Goal: Task Accomplishment & Management: Complete application form

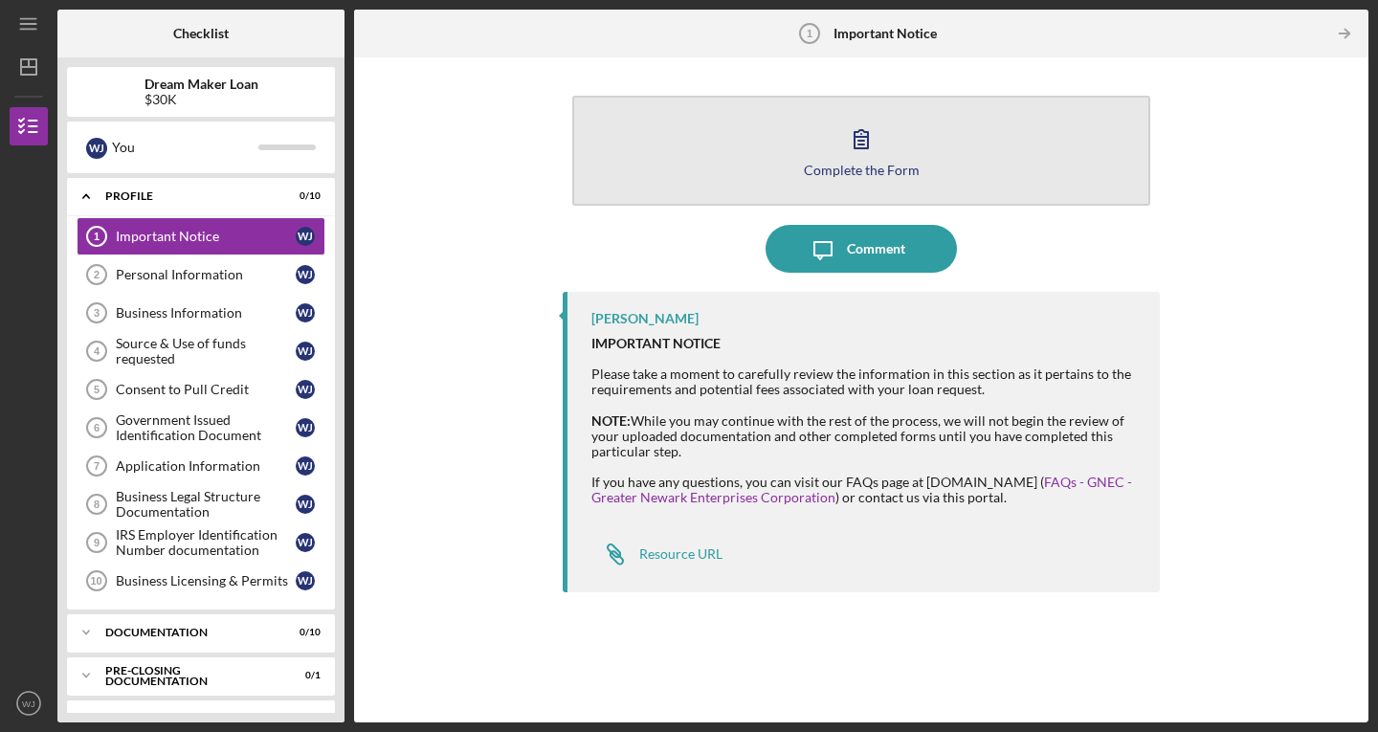
click at [865, 168] on div "Complete the Form" at bounding box center [862, 170] width 116 height 14
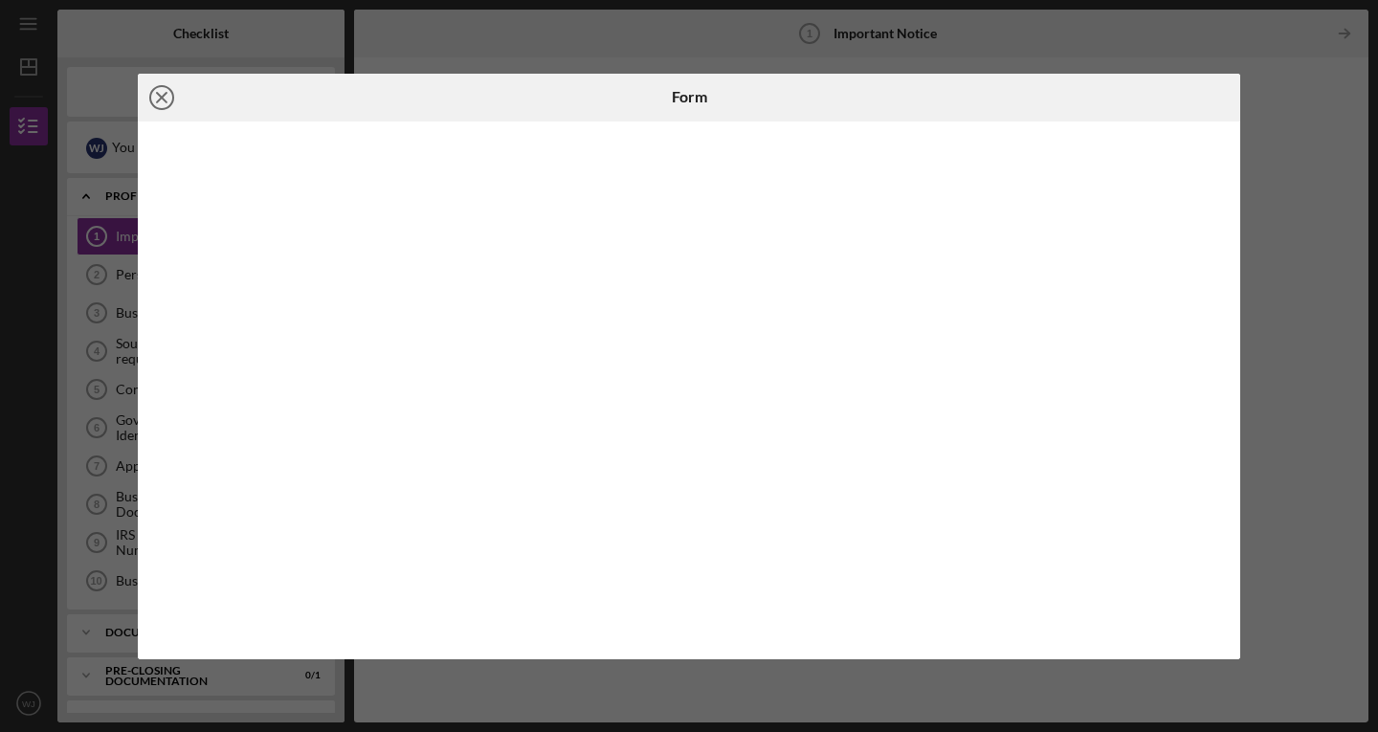
click at [174, 98] on icon "Icon/Close" at bounding box center [162, 98] width 48 height 48
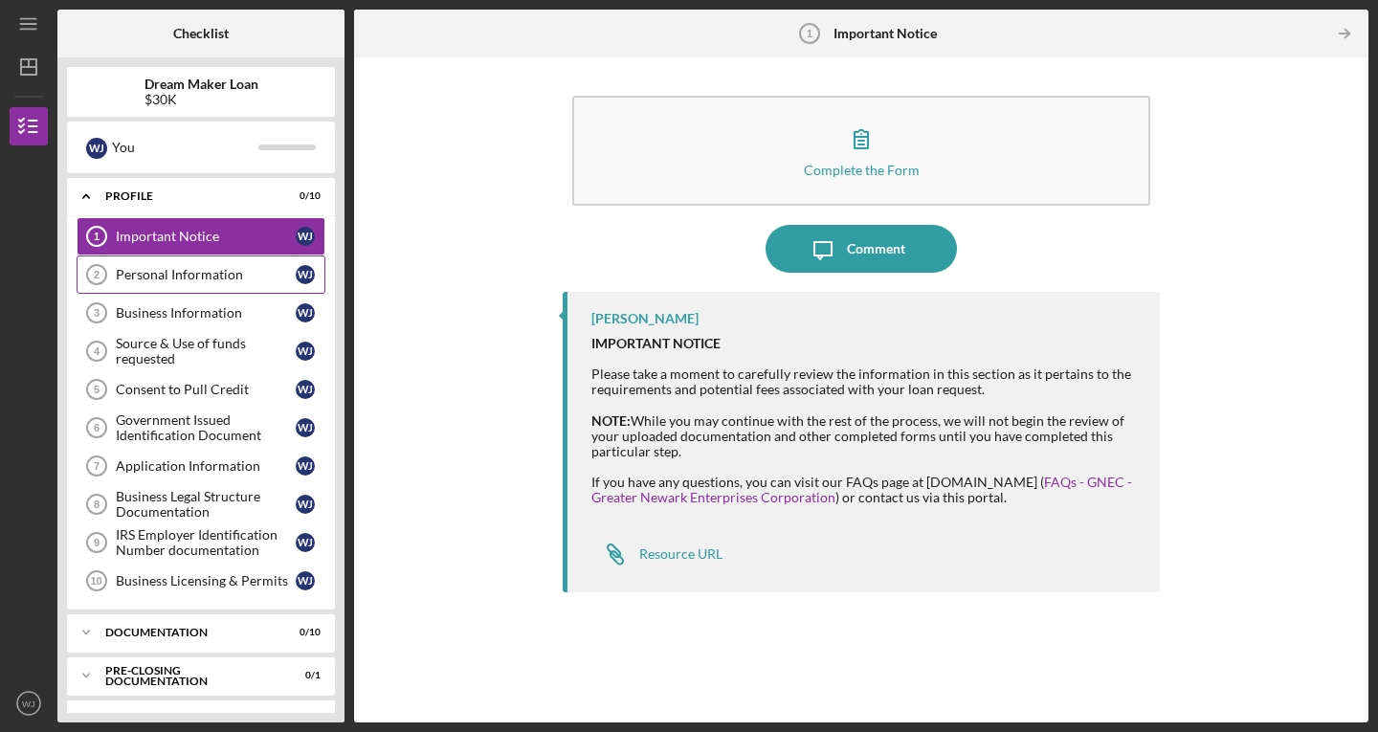
click at [164, 266] on link "Personal Information 2 Personal Information [PERSON_NAME]" at bounding box center [201, 274] width 249 height 38
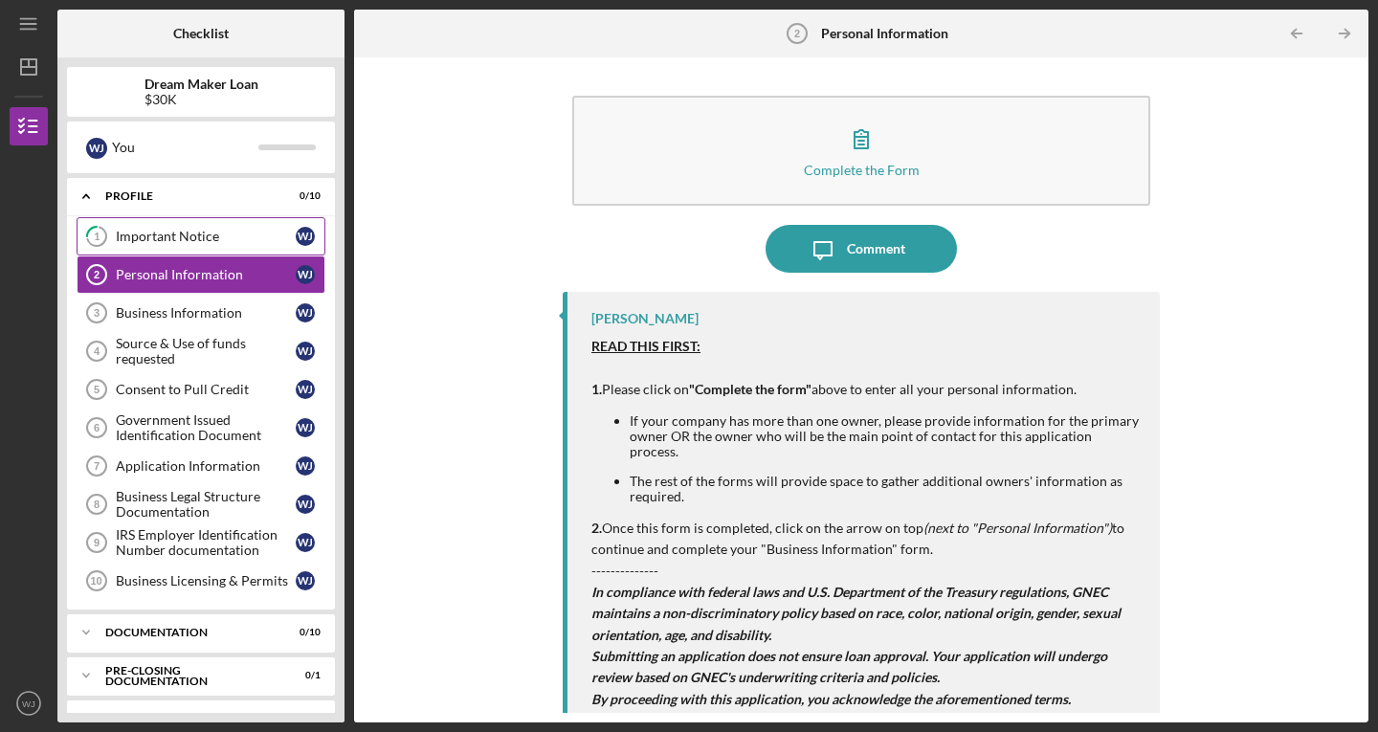
click at [153, 225] on link "1 Important Notice [PERSON_NAME]" at bounding box center [201, 236] width 249 height 38
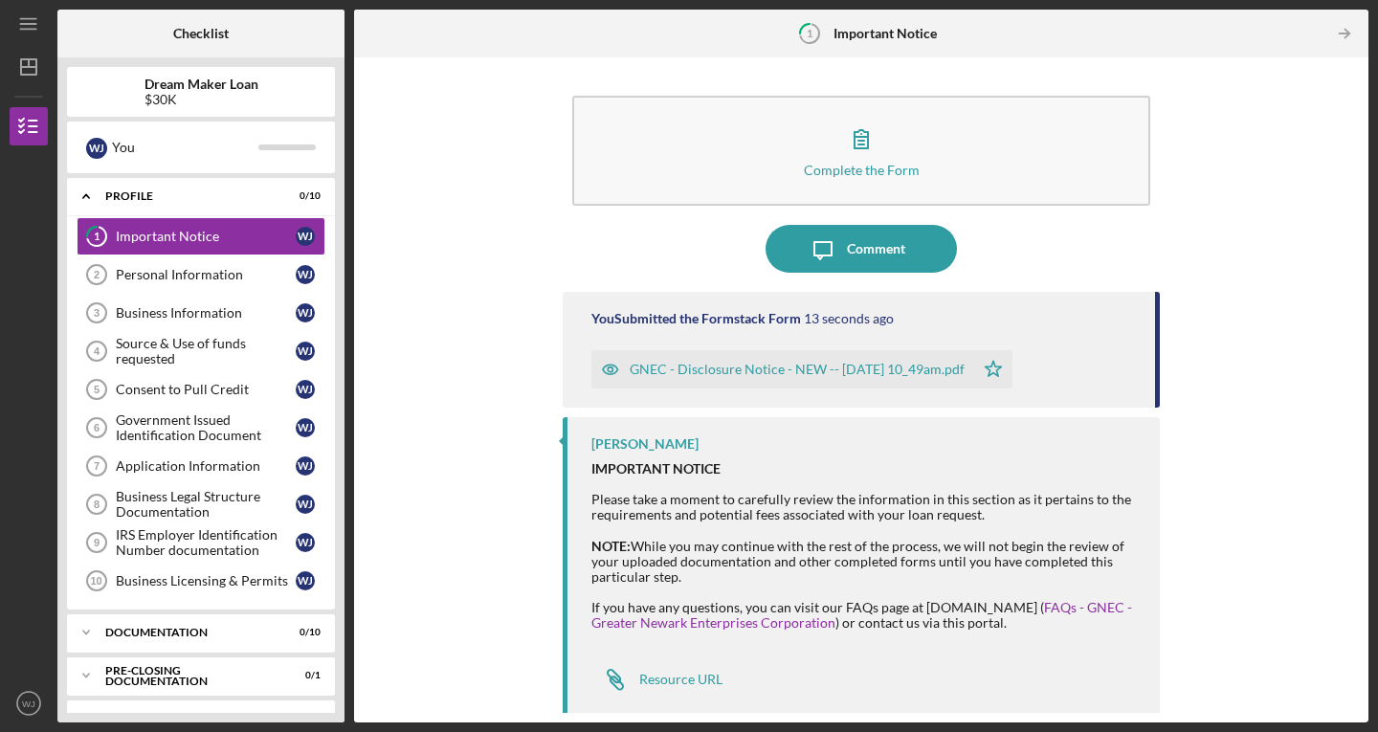
scroll to position [5, 0]
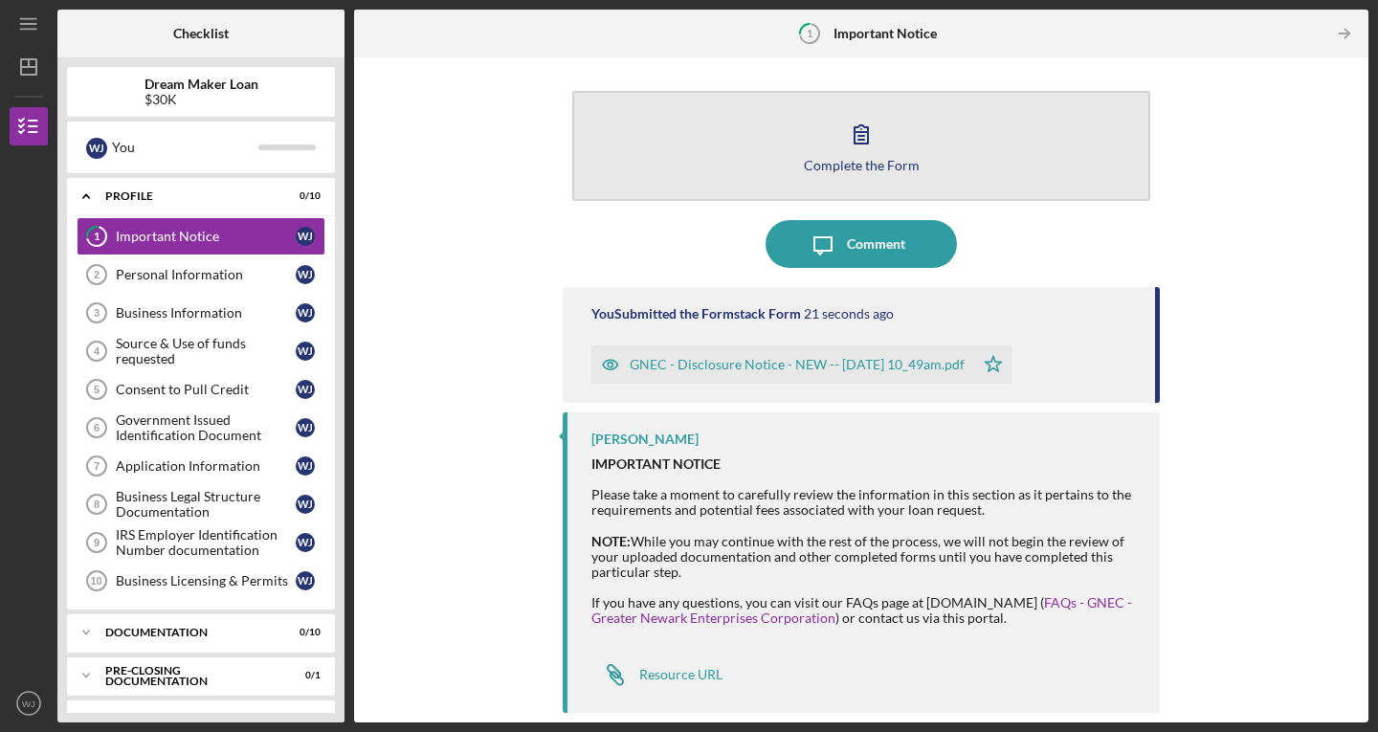
click at [858, 144] on icon "button" at bounding box center [861, 134] width 48 height 48
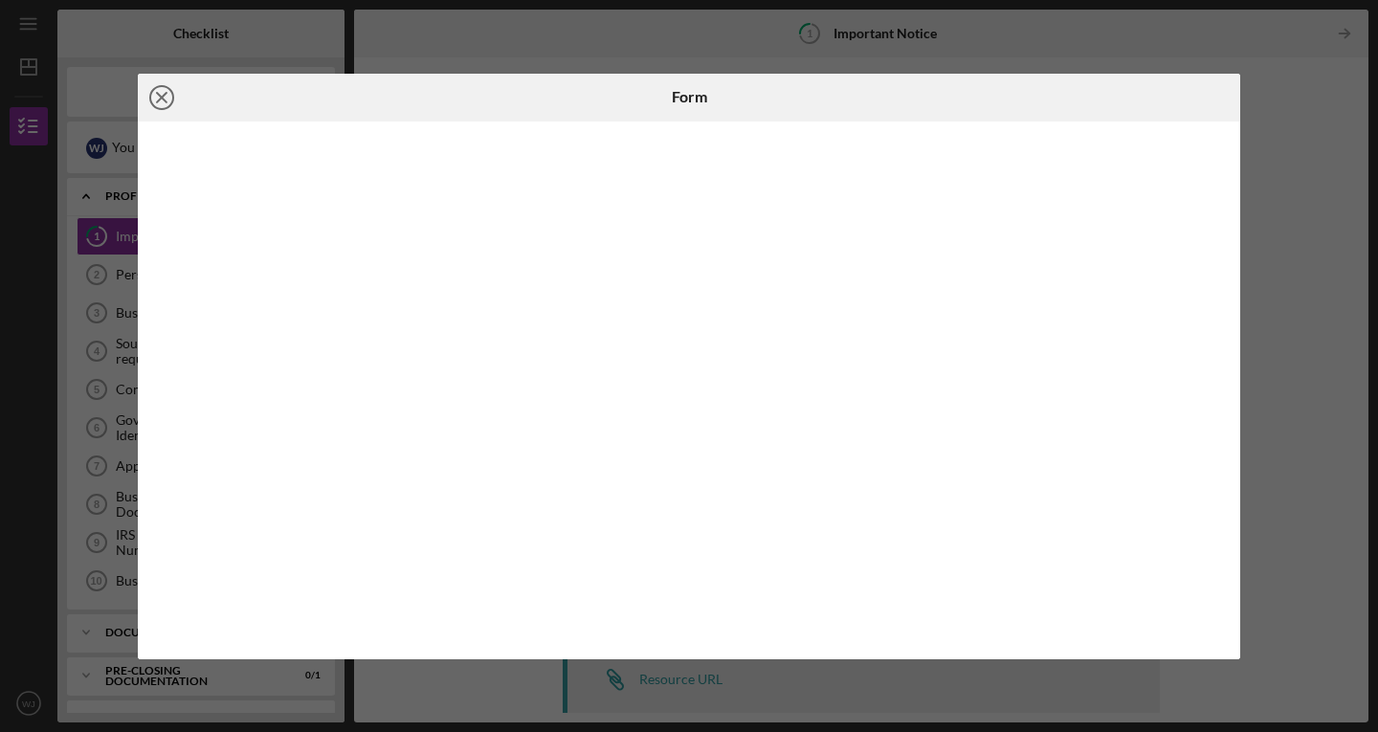
click at [156, 105] on icon "Icon/Close" at bounding box center [162, 98] width 48 height 48
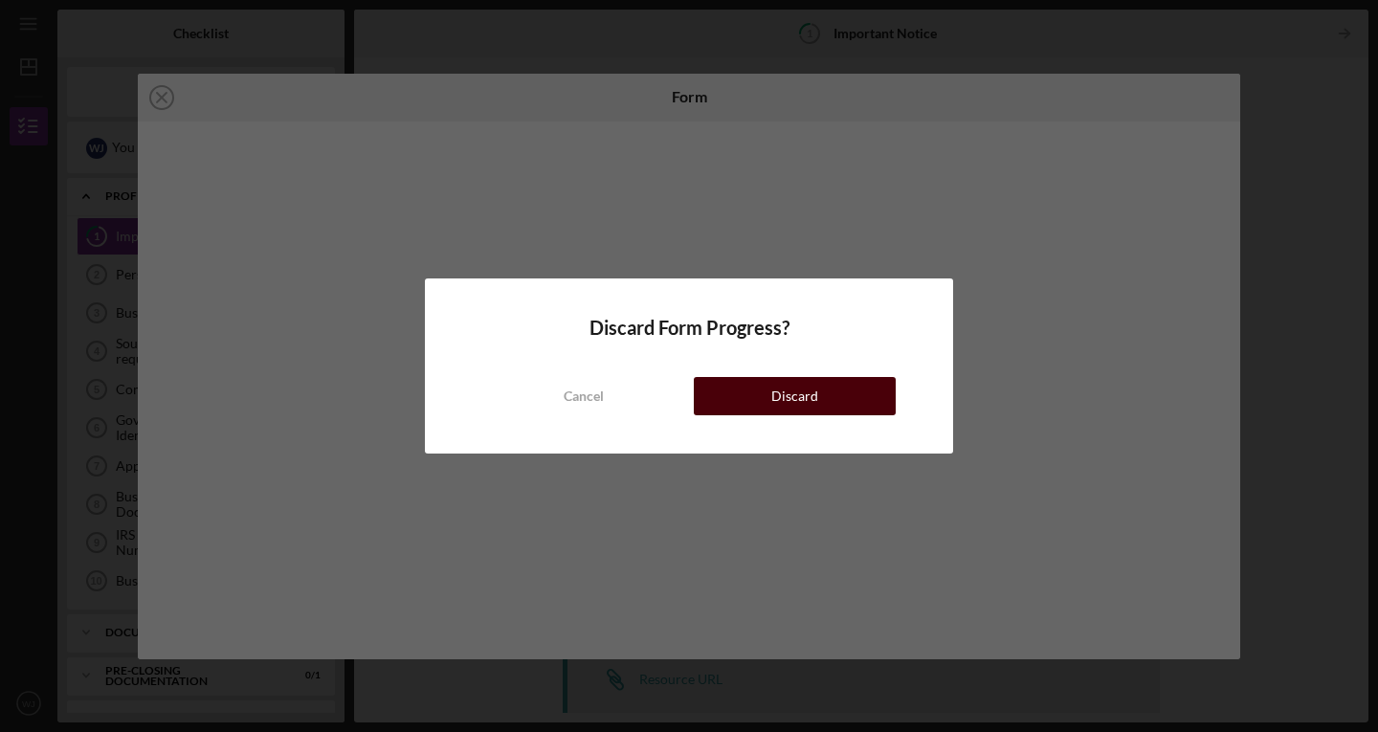
click at [856, 394] on button "Discard" at bounding box center [795, 396] width 202 height 38
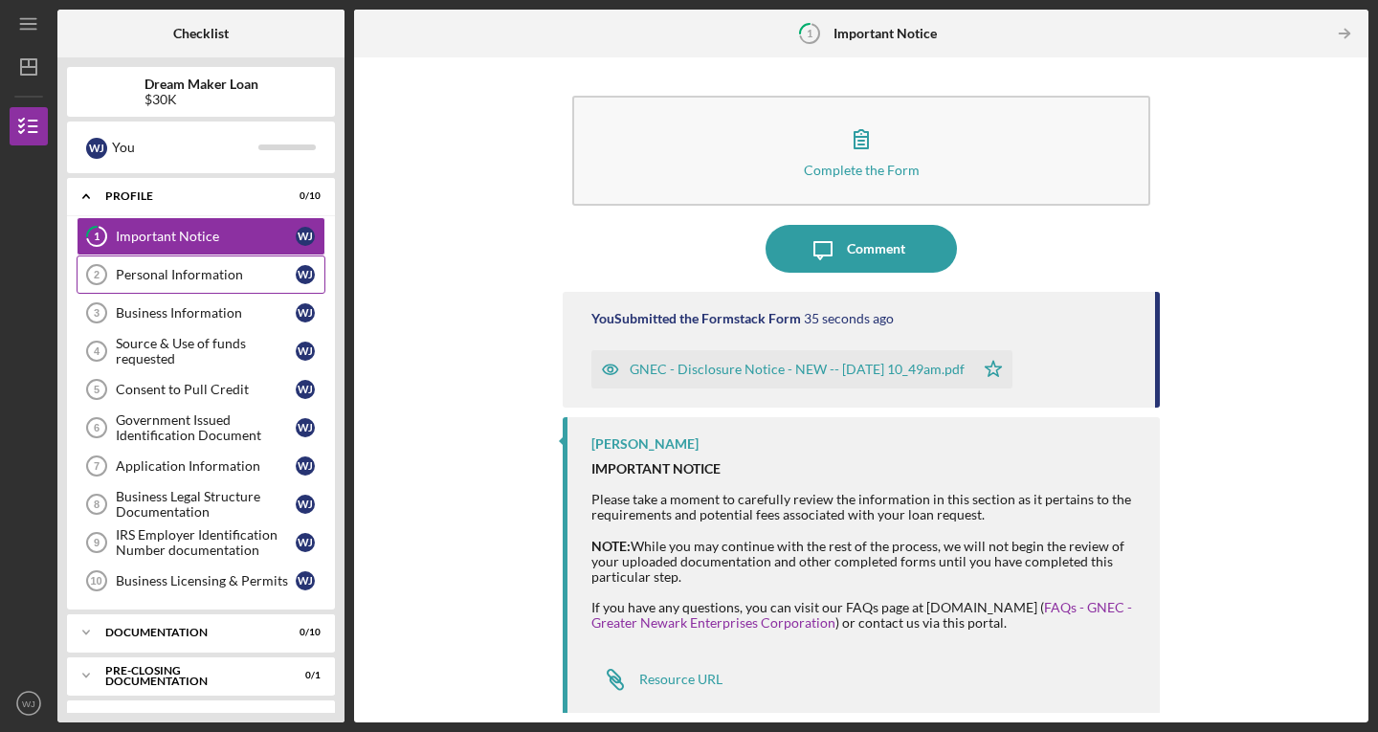
click at [154, 284] on link "Personal Information 2 Personal Information [PERSON_NAME]" at bounding box center [201, 274] width 249 height 38
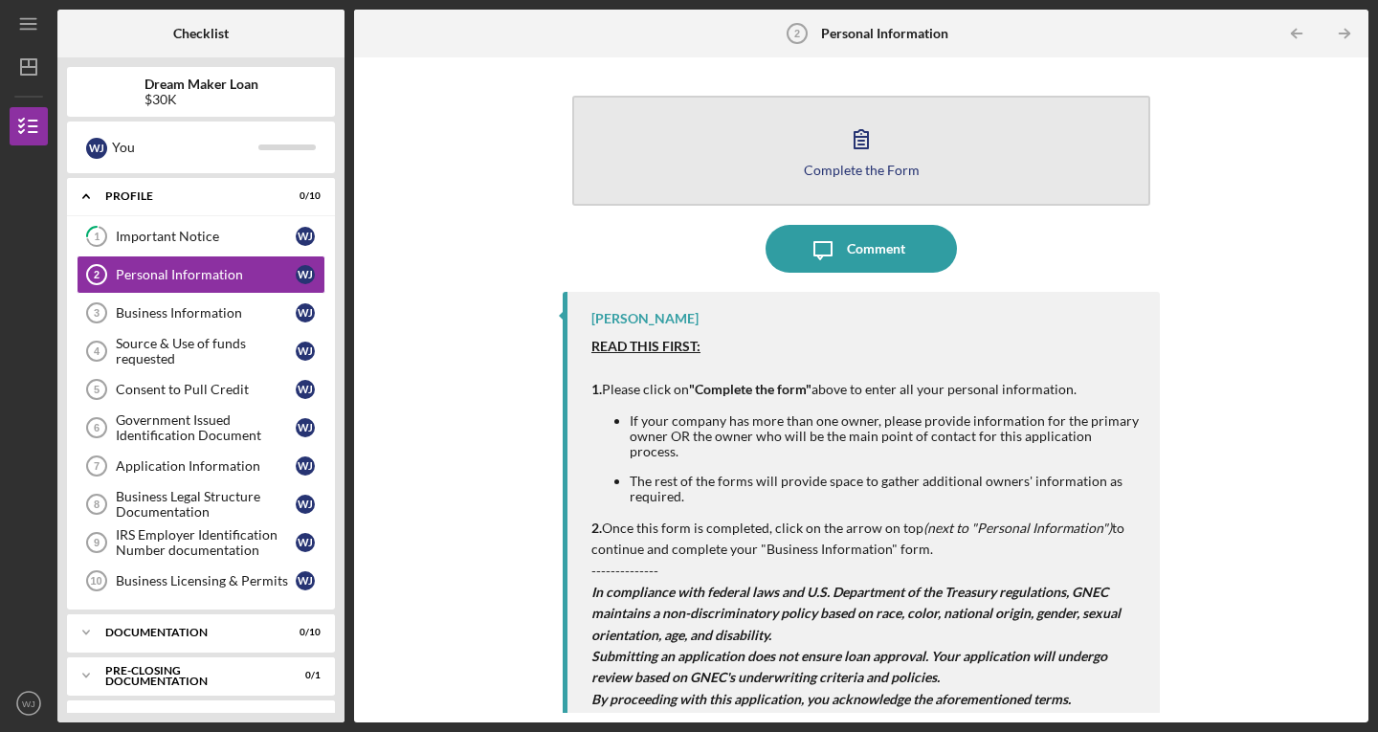
click at [872, 164] on div "Complete the Form" at bounding box center [862, 170] width 116 height 14
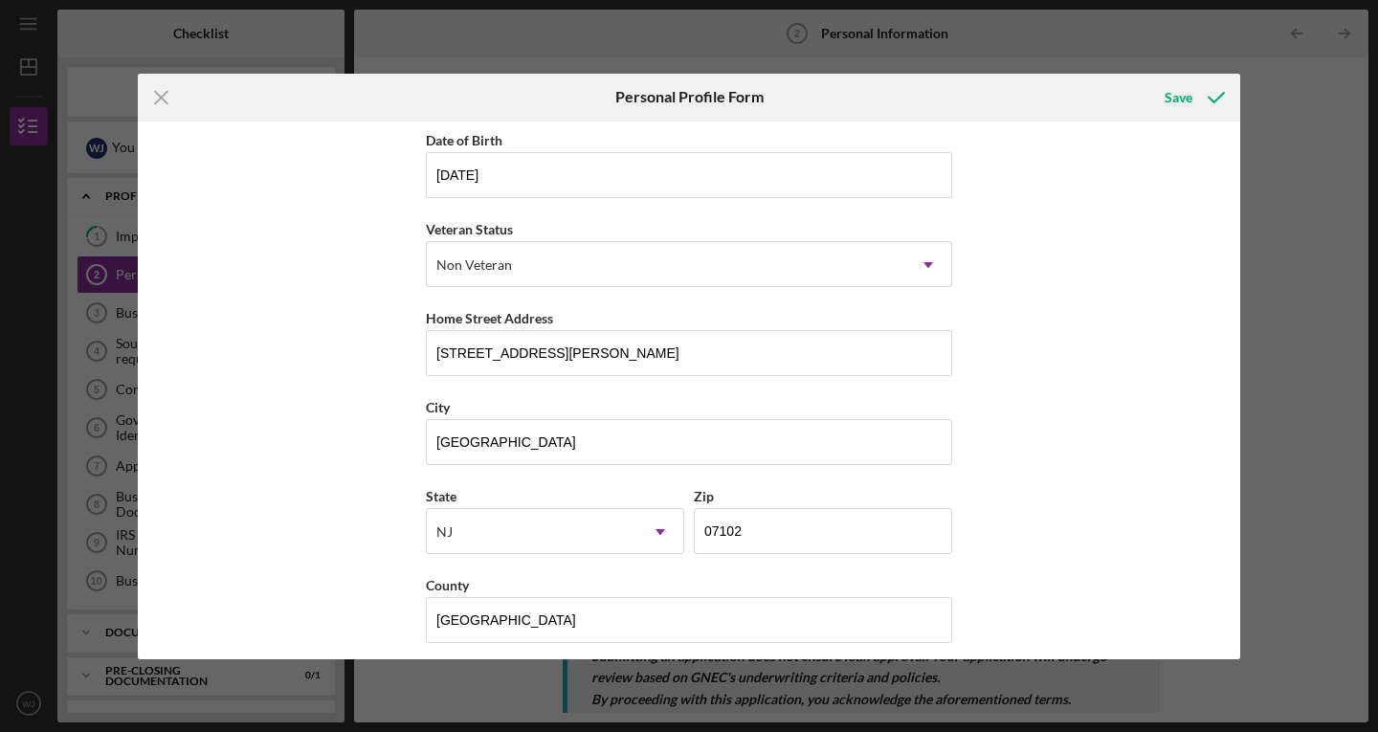
scroll to position [193, 0]
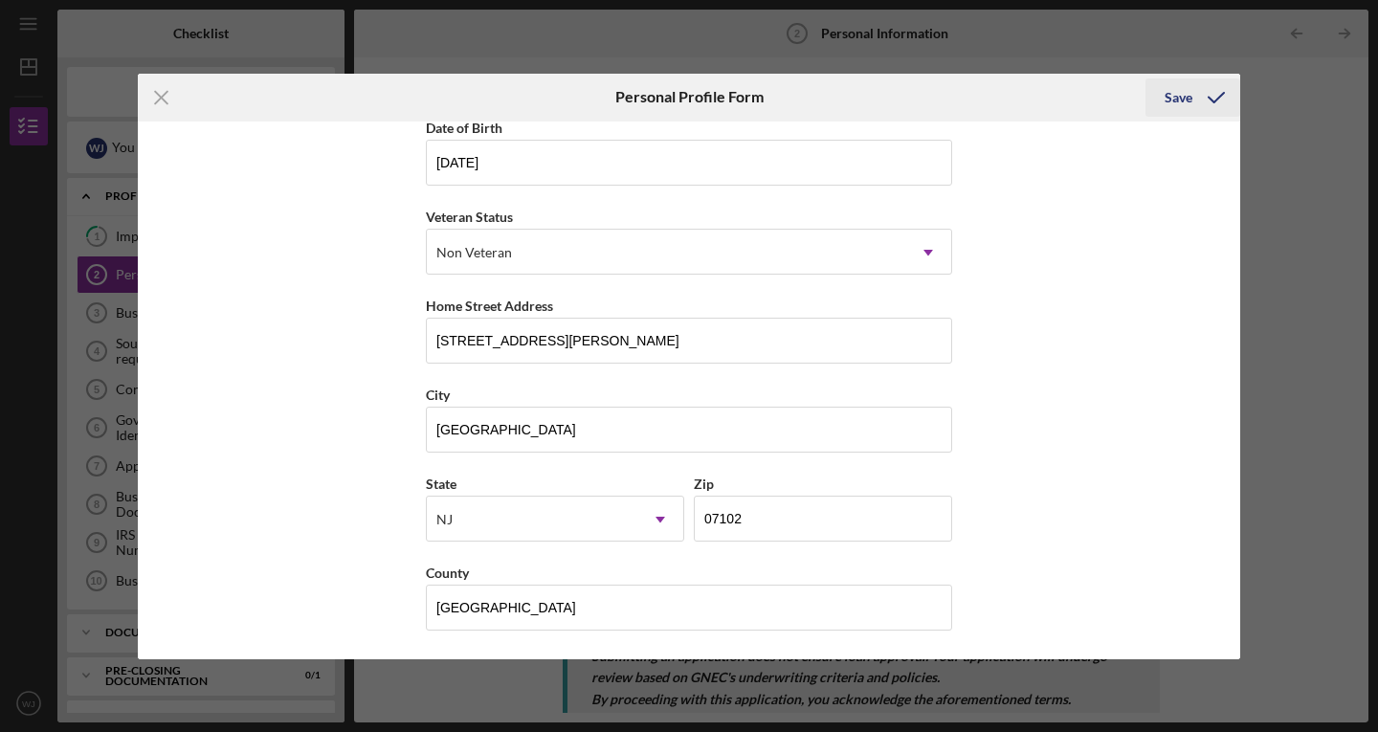
click at [1200, 83] on icon "submit" at bounding box center [1216, 98] width 48 height 48
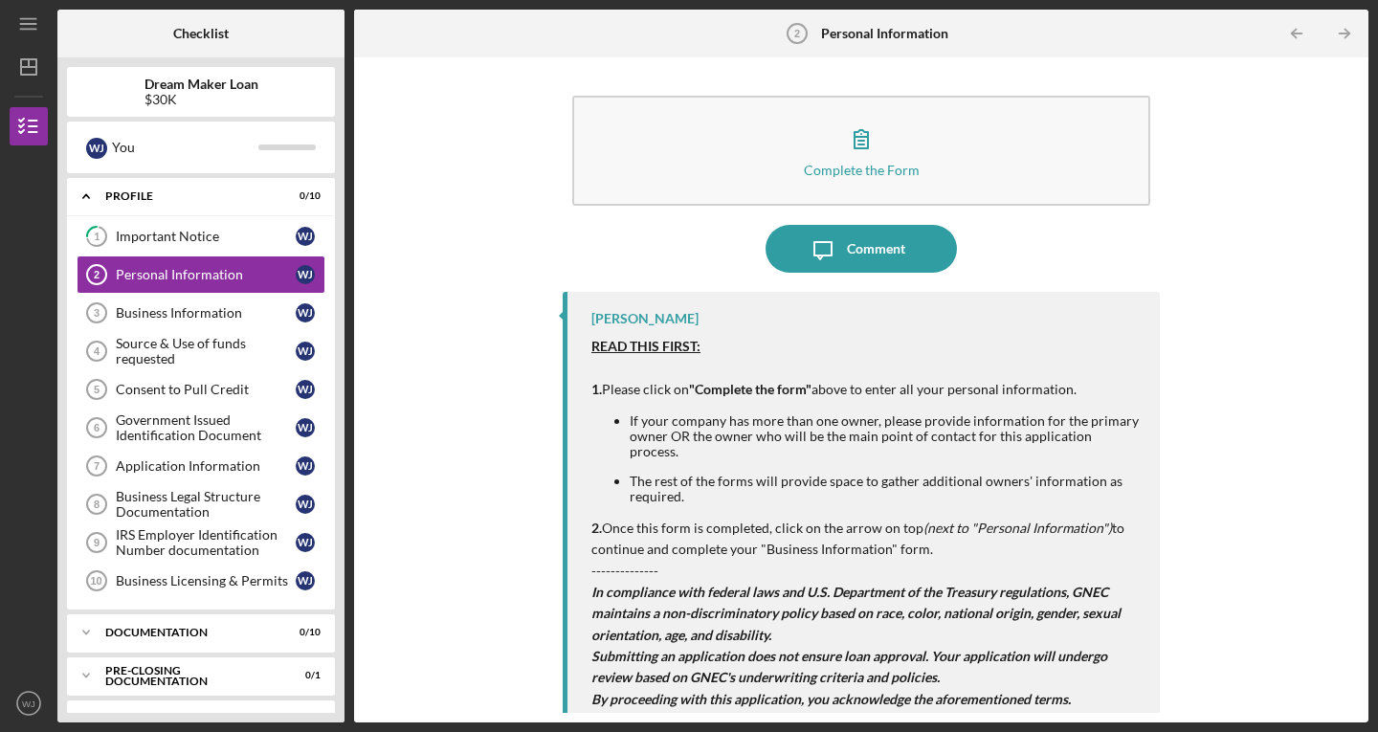
scroll to position [6, 0]
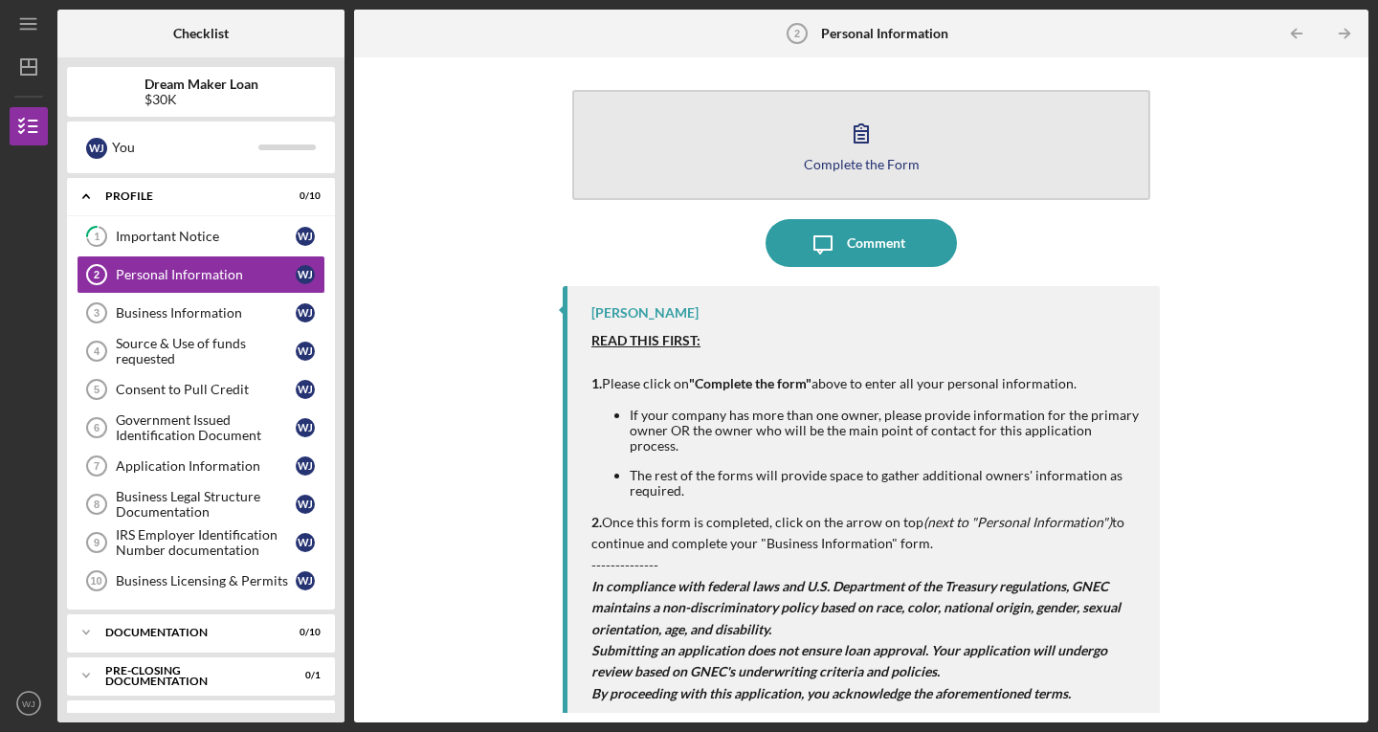
click at [858, 150] on icon "button" at bounding box center [861, 133] width 48 height 48
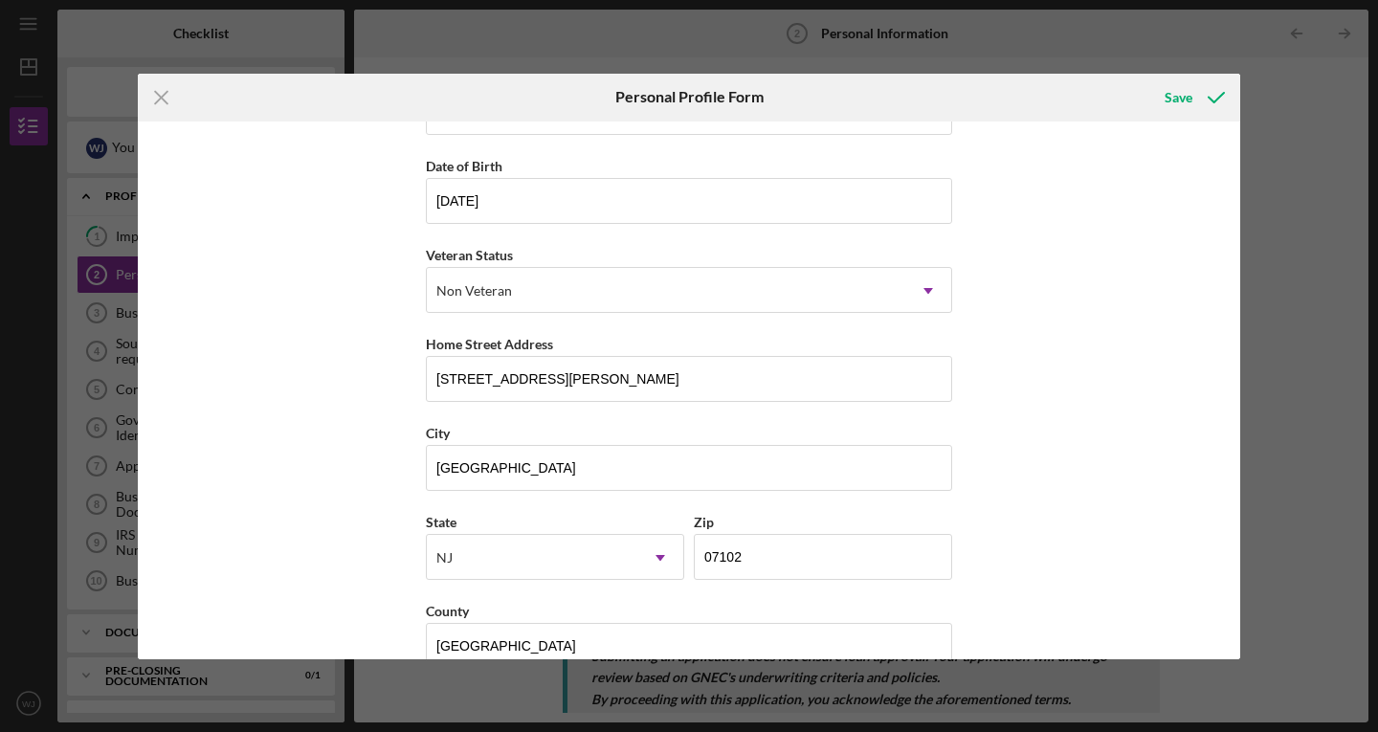
scroll to position [193, 0]
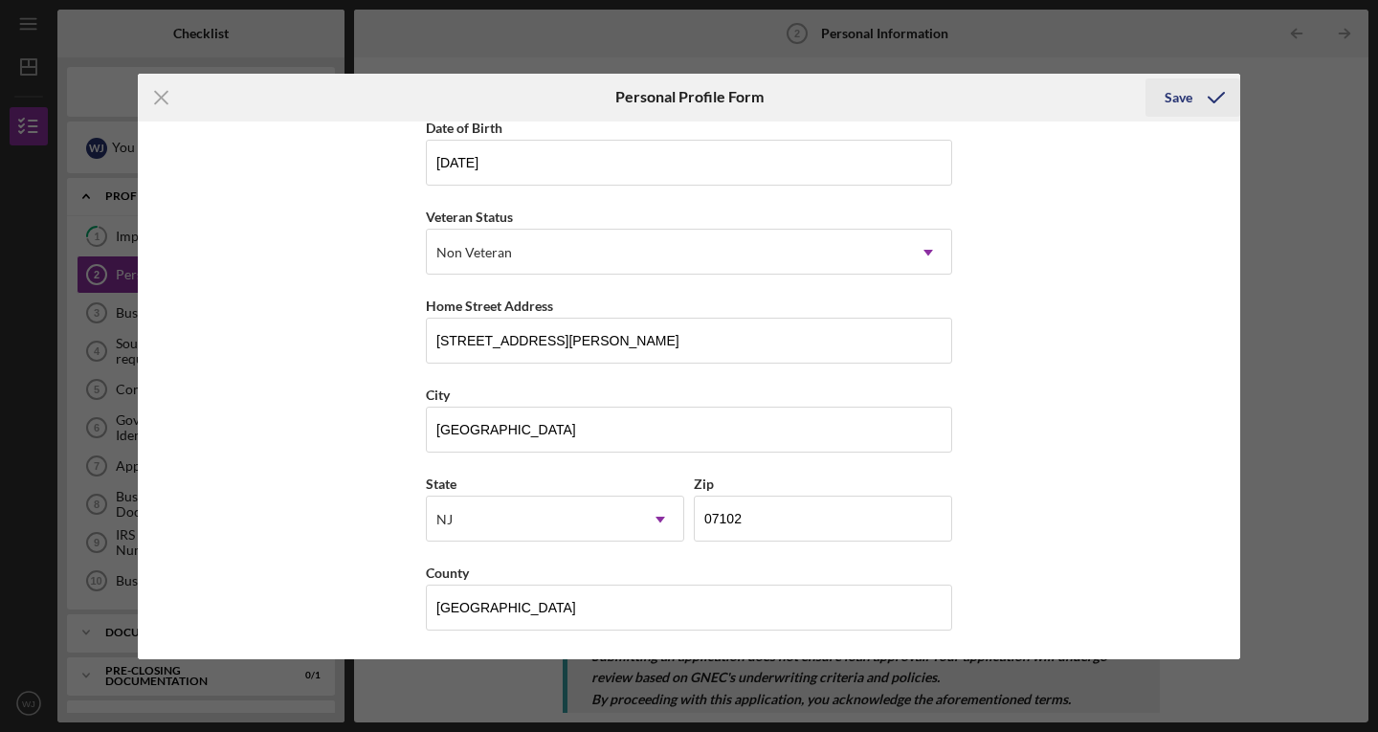
click at [1216, 94] on icon "submit" at bounding box center [1216, 98] width 48 height 48
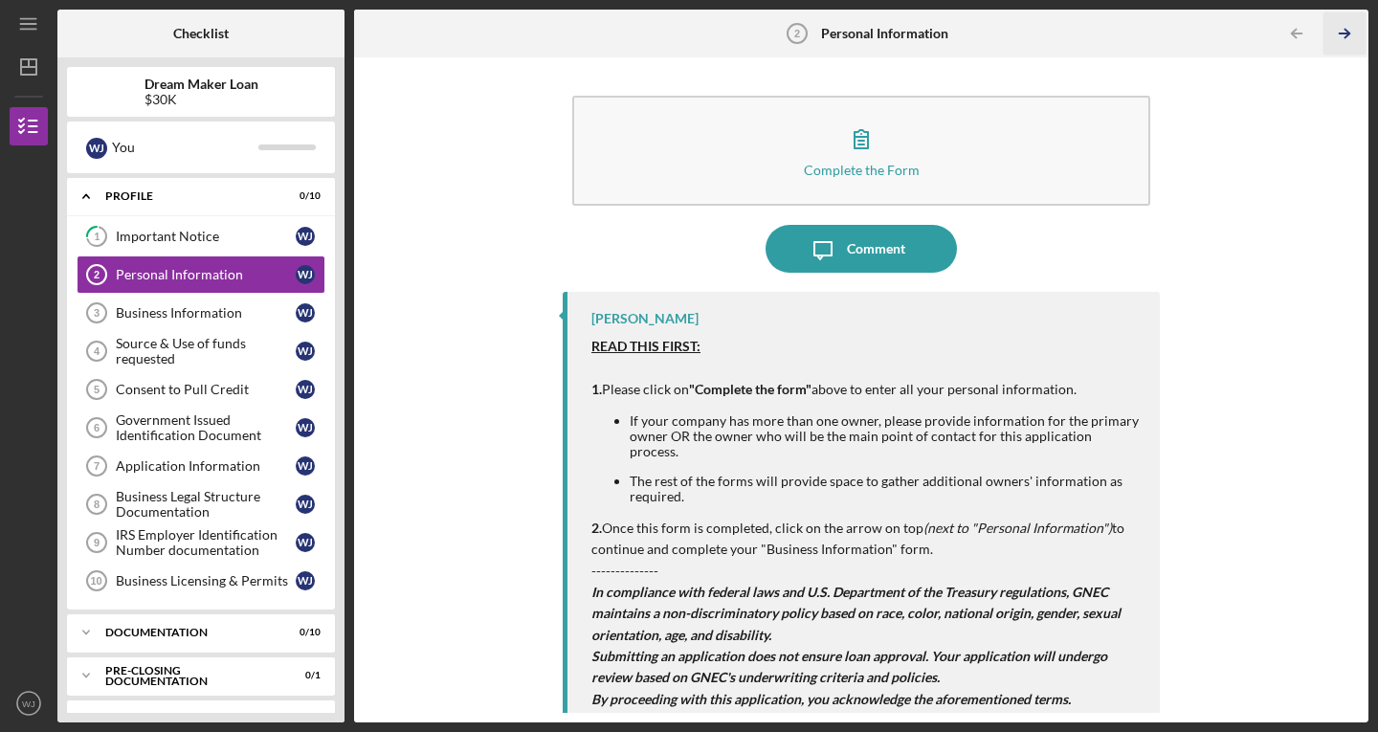
click at [1344, 34] on icon "Icon/Table Pagination Arrow" at bounding box center [1343, 33] width 43 height 43
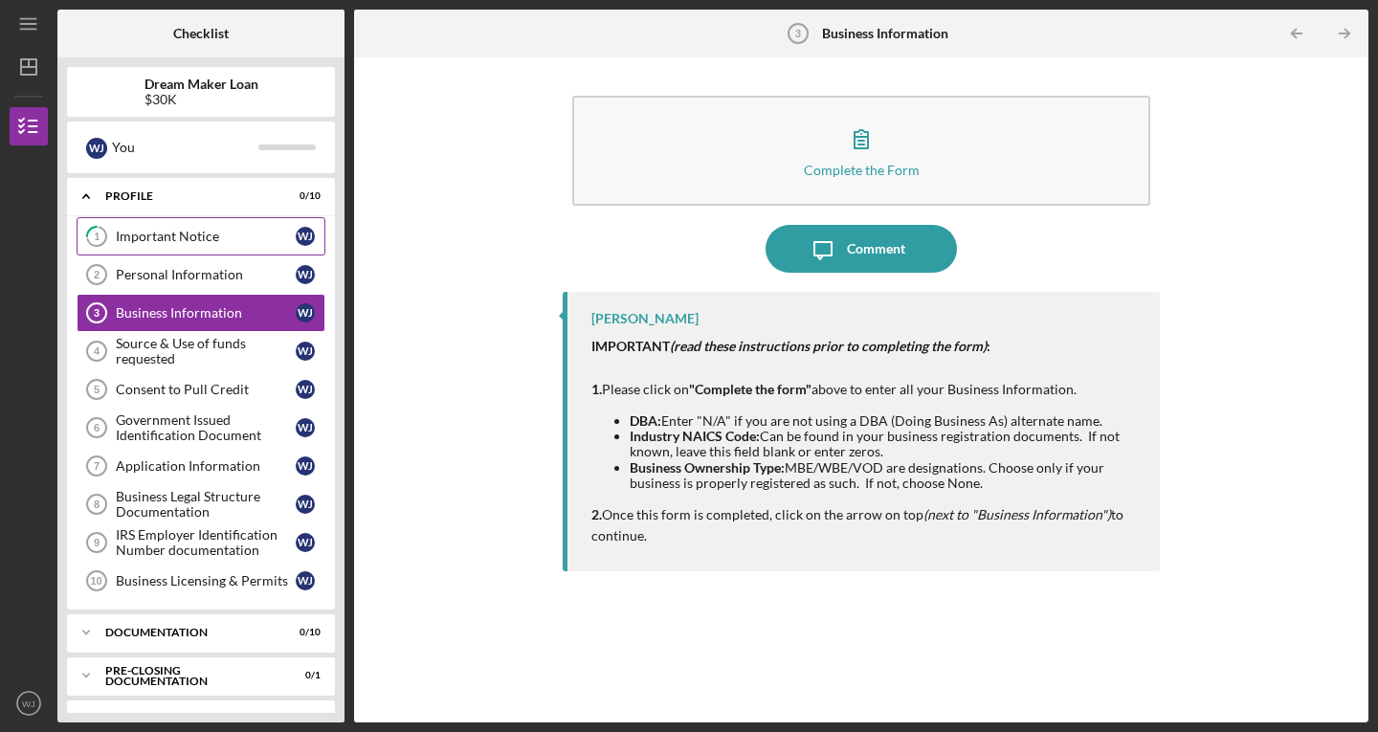
click at [177, 254] on link "1 Important Notice [PERSON_NAME]" at bounding box center [201, 236] width 249 height 38
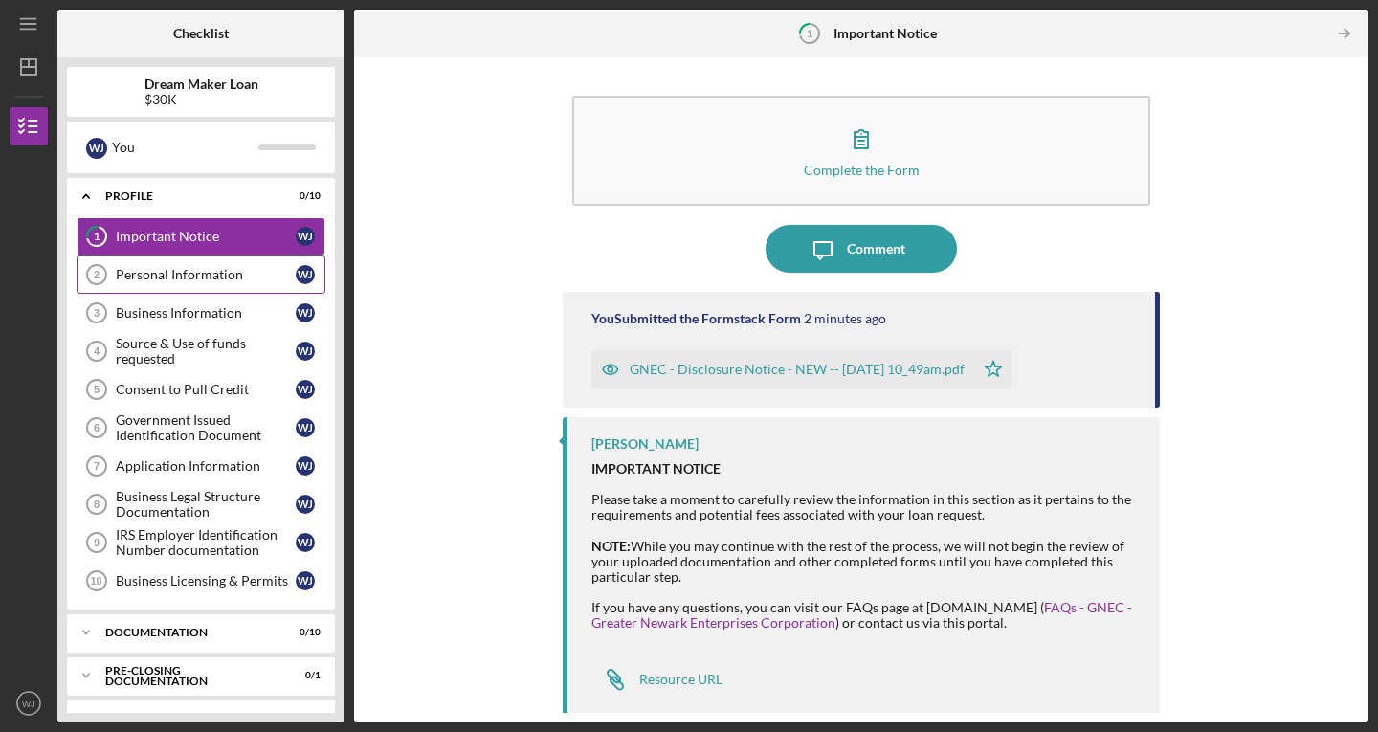
click at [170, 290] on link "Personal Information 2 Personal Information [PERSON_NAME]" at bounding box center [201, 274] width 249 height 38
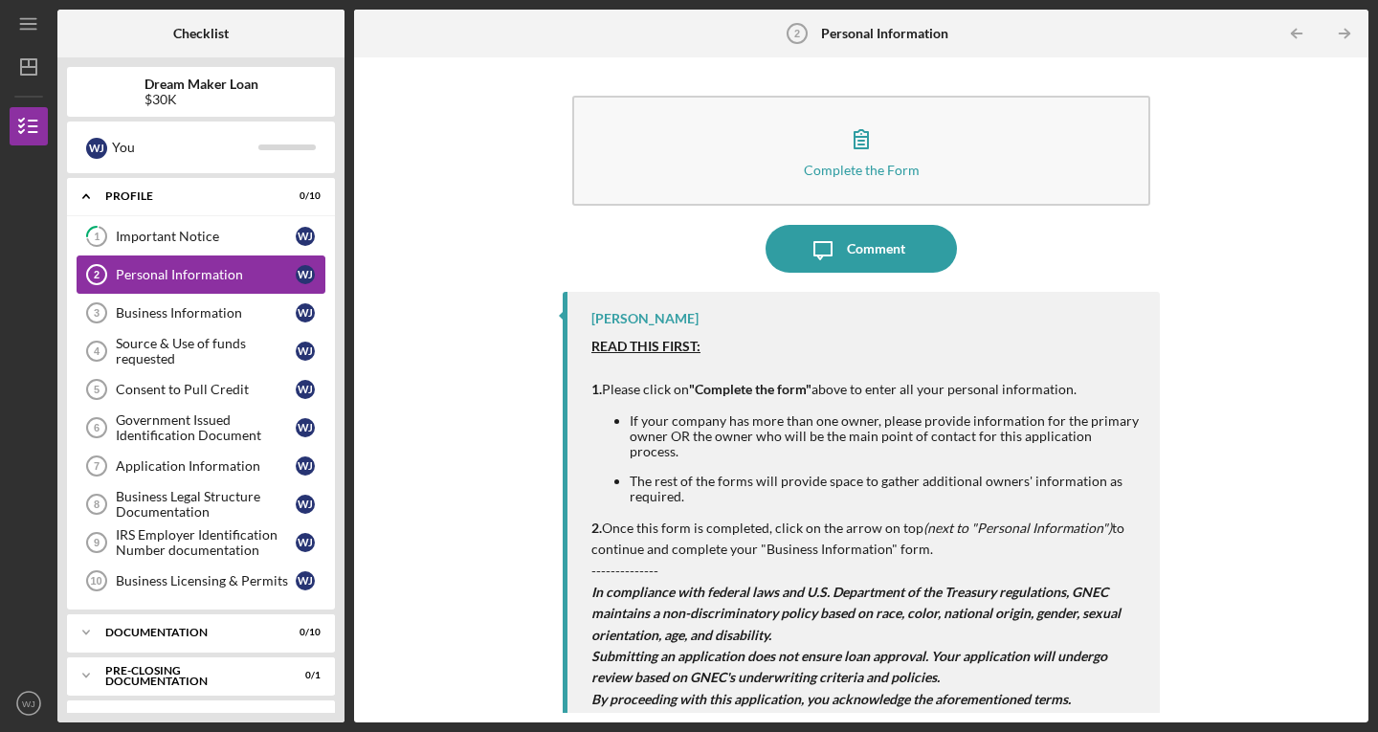
scroll to position [6, 0]
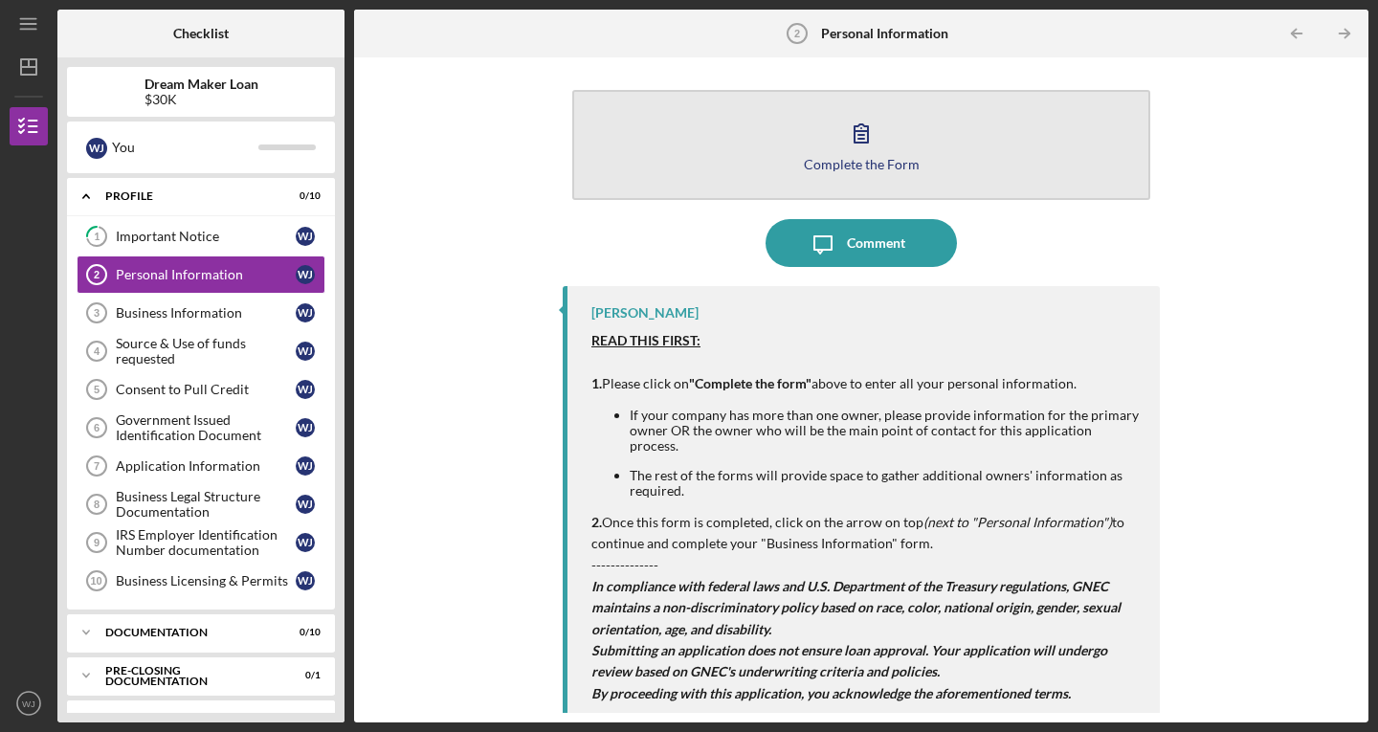
click at [859, 144] on icon "button" at bounding box center [861, 133] width 48 height 48
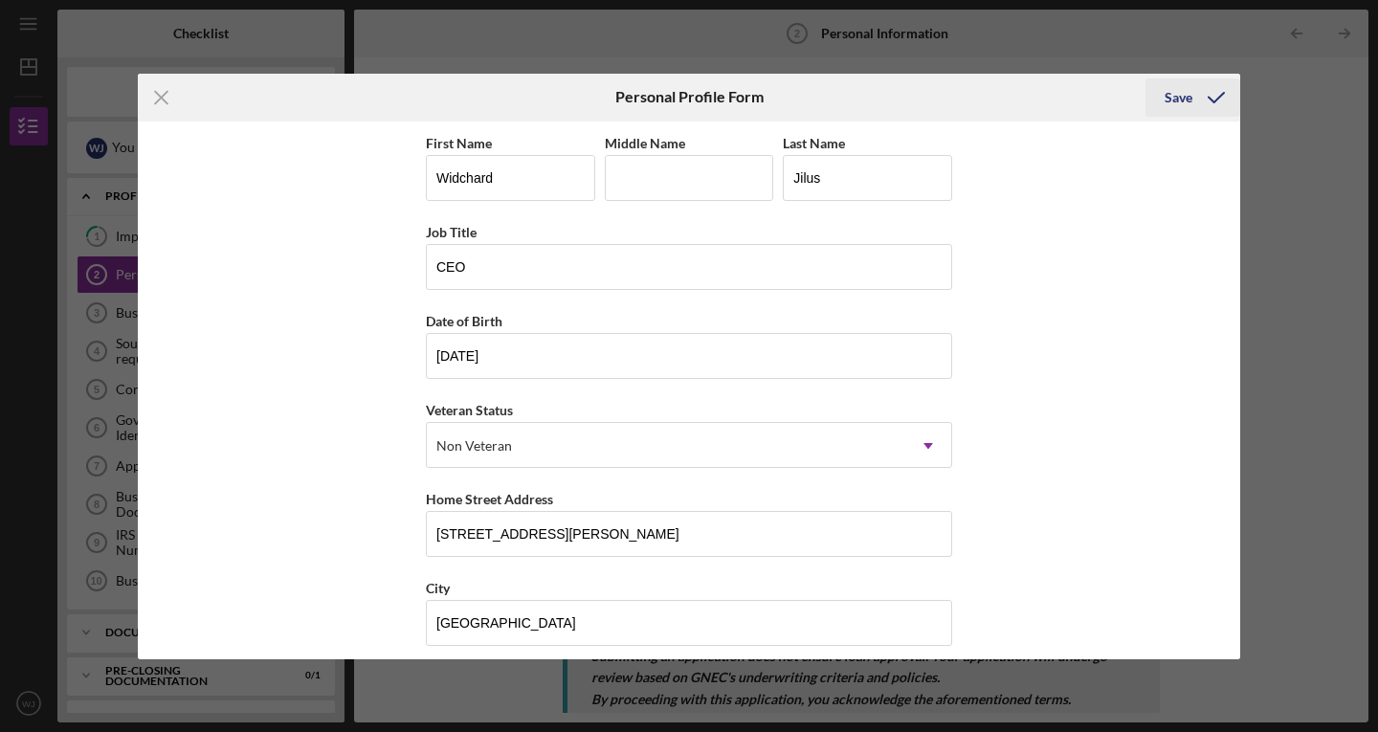
click at [1207, 104] on icon "submit" at bounding box center [1216, 98] width 48 height 48
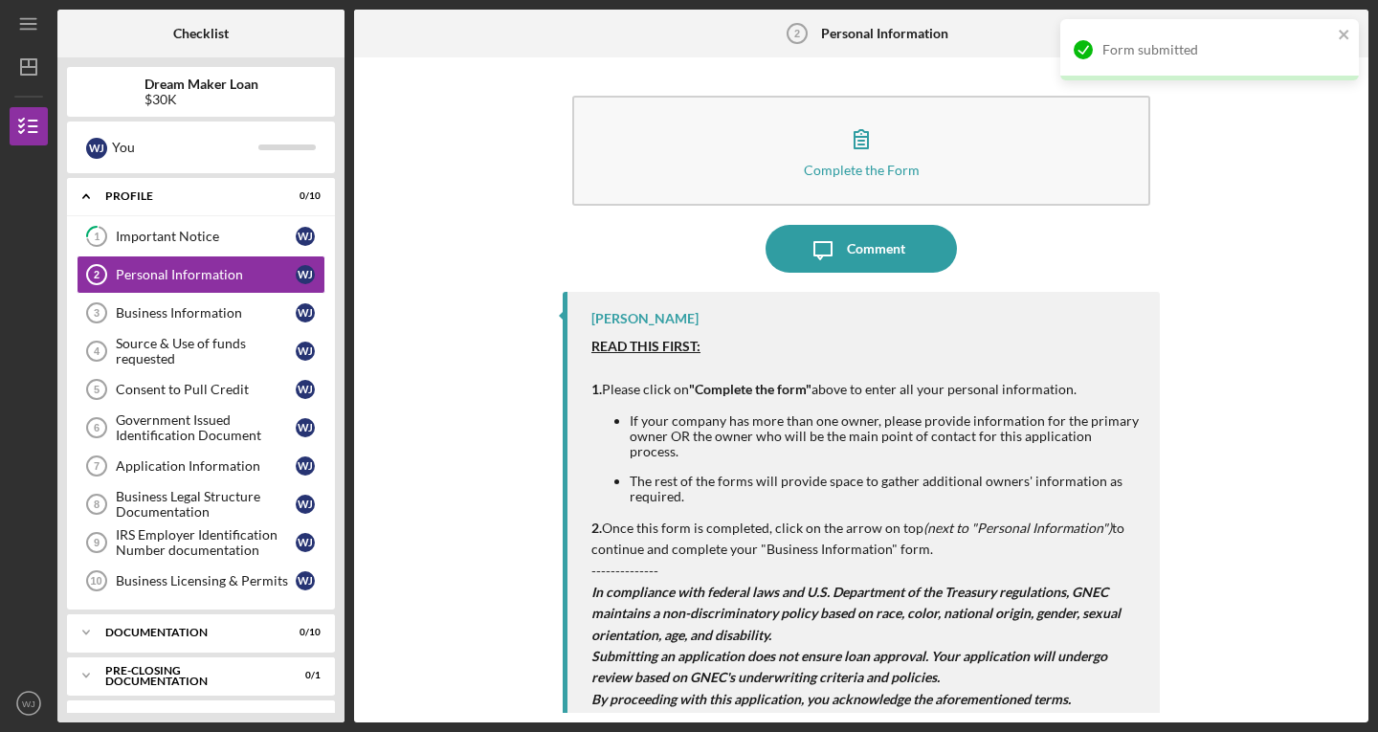
scroll to position [6, 0]
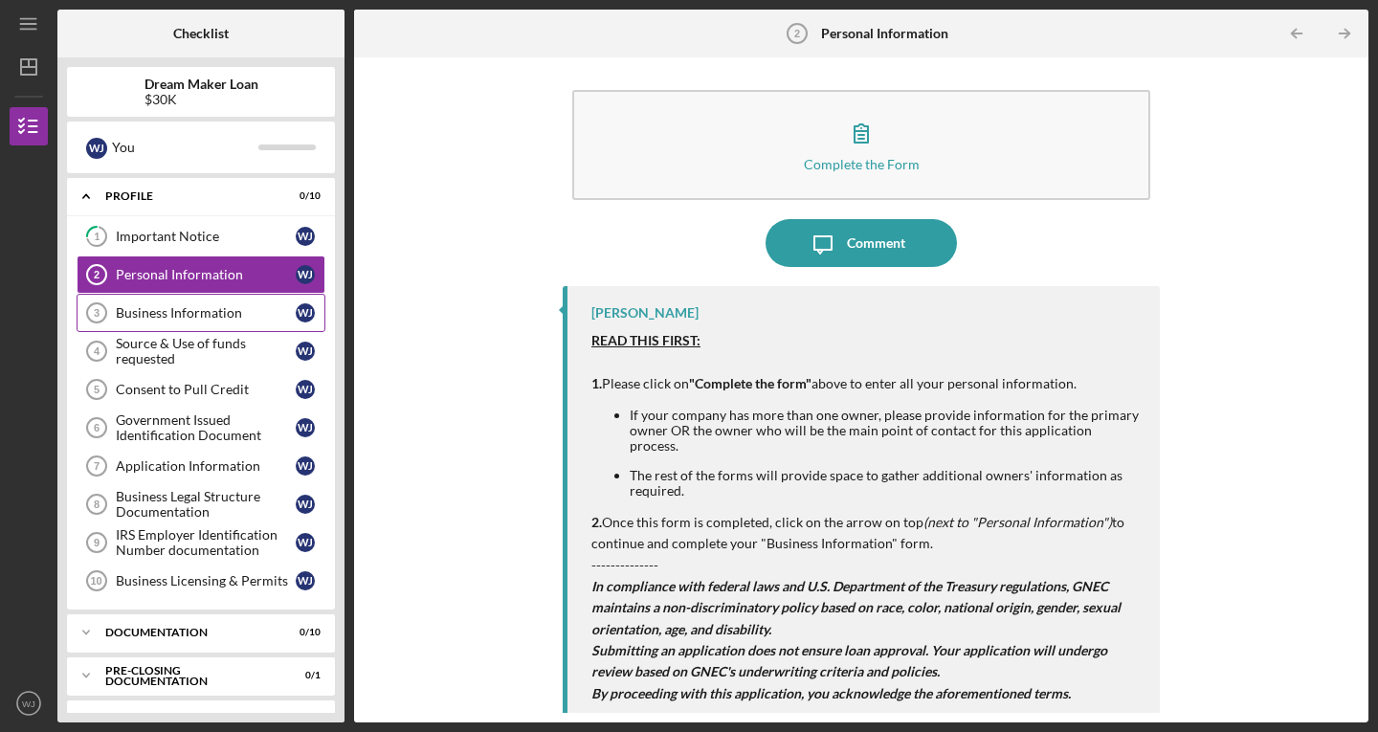
click at [188, 310] on div "Business Information" at bounding box center [206, 312] width 180 height 15
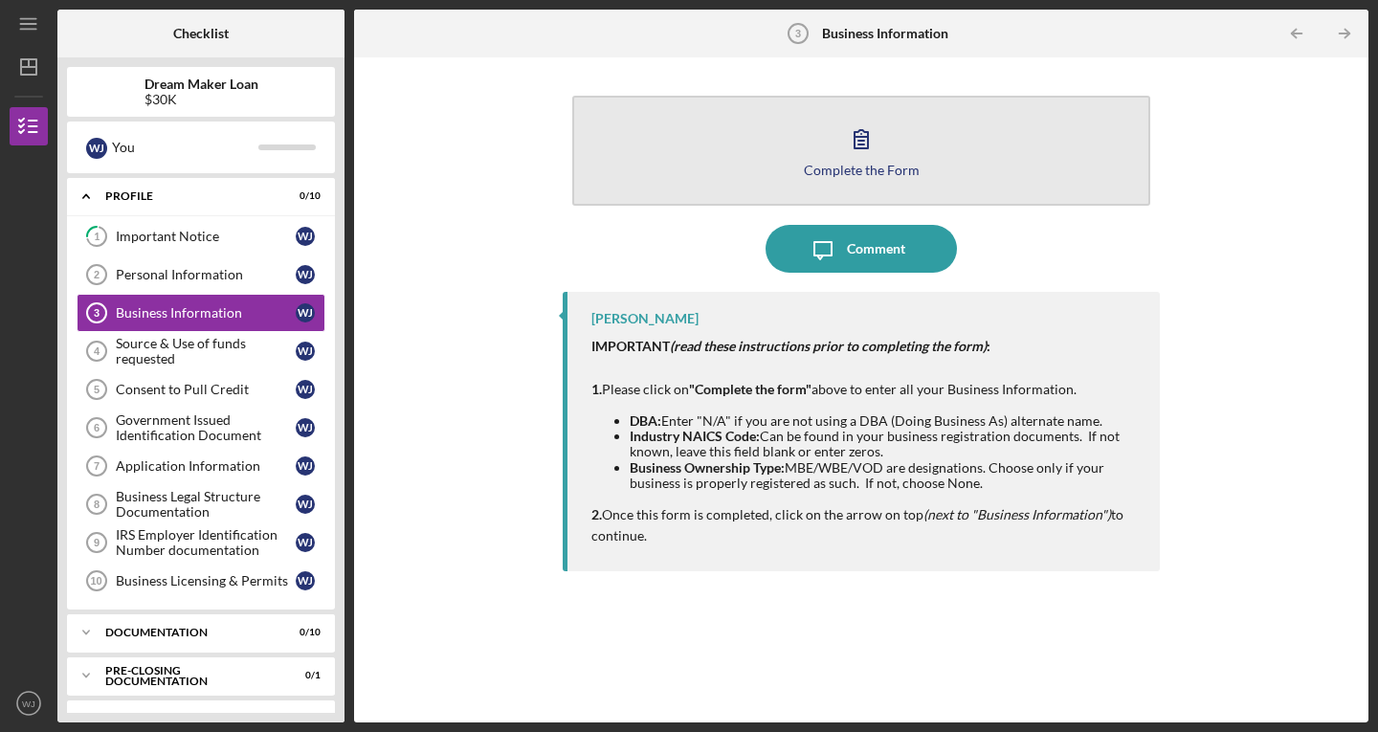
click at [869, 158] on icon "button" at bounding box center [861, 139] width 48 height 48
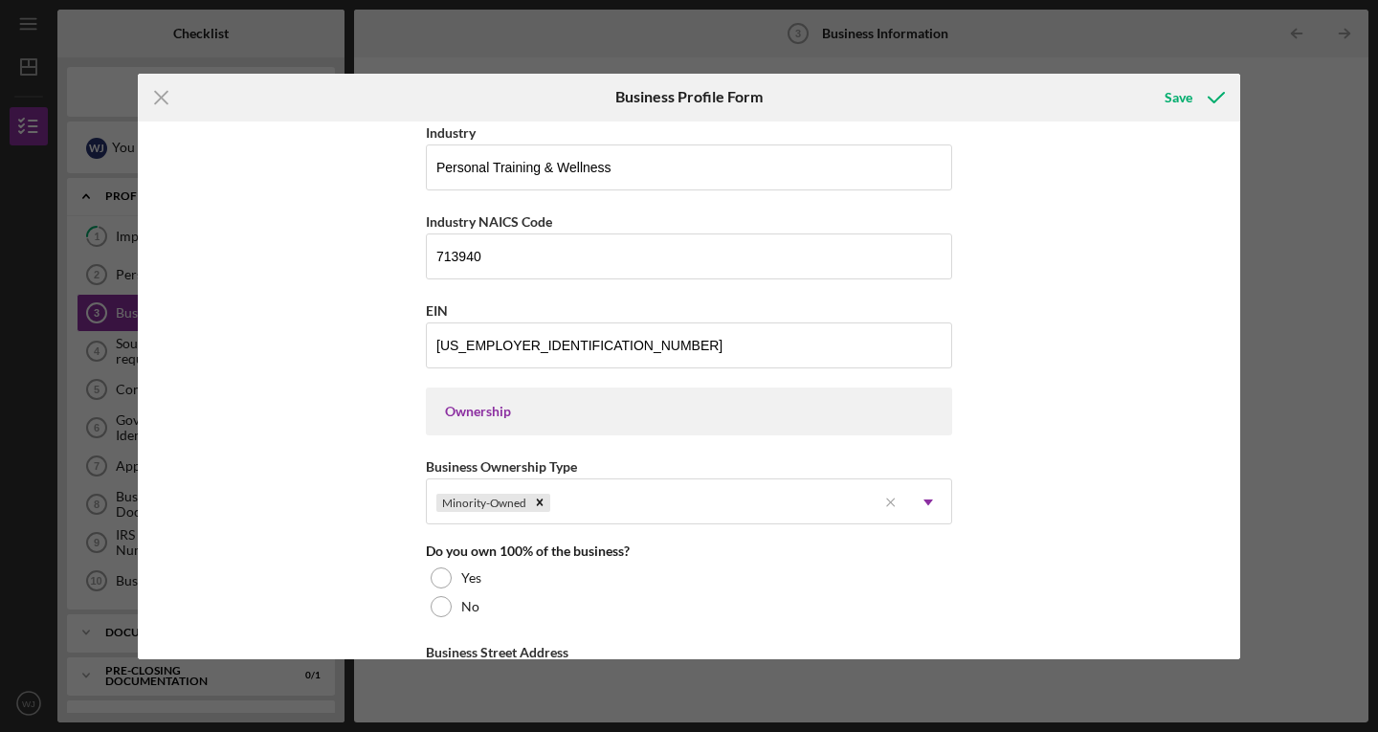
scroll to position [630, 0]
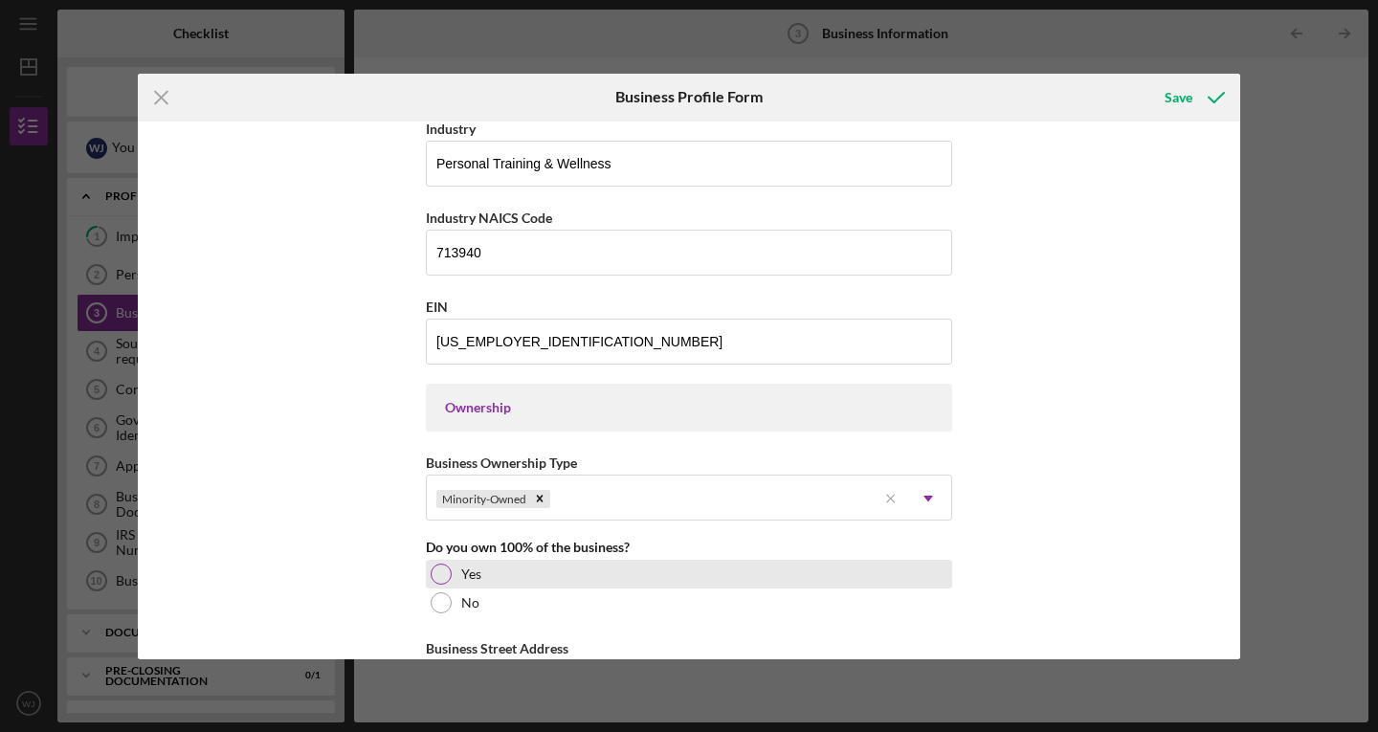
click at [432, 576] on div at bounding box center [441, 574] width 21 height 21
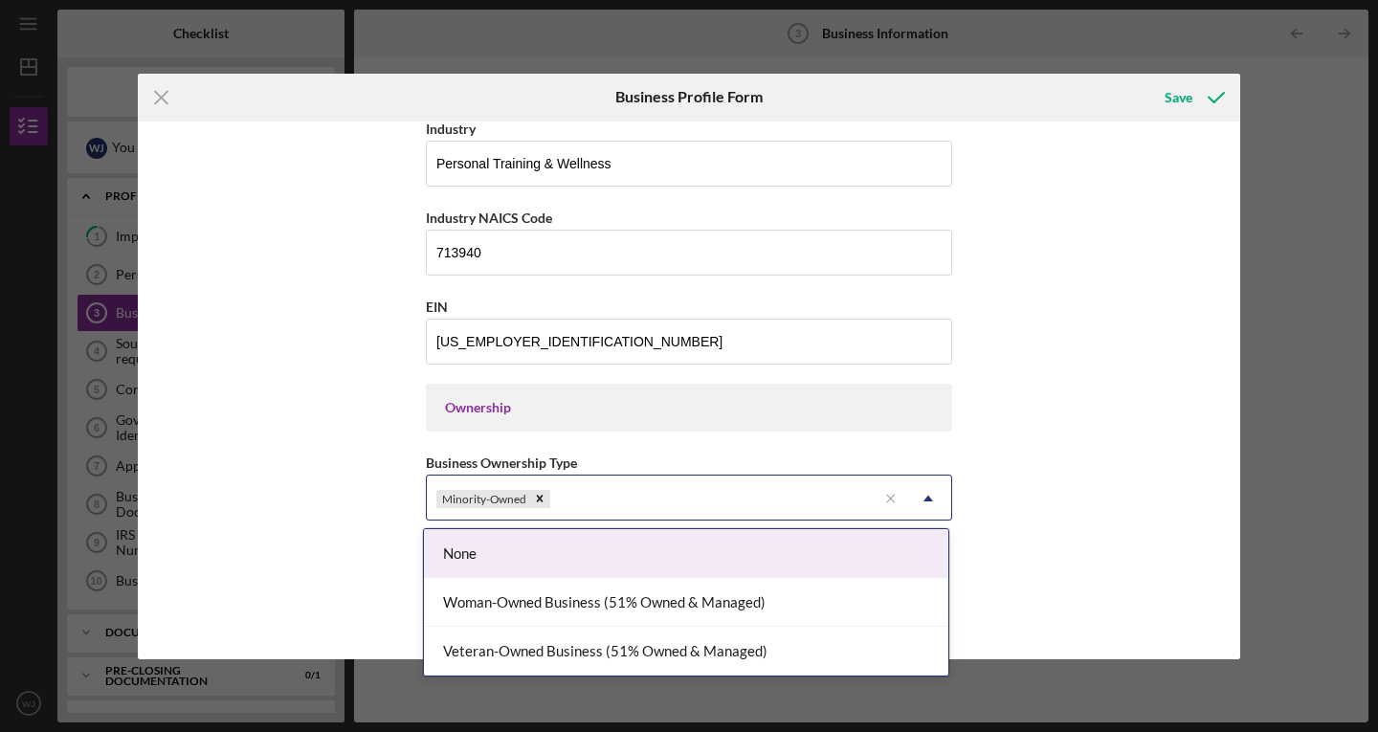
click at [926, 498] on use at bounding box center [928, 499] width 10 height 6
click at [1094, 505] on div "Business Name LivFit Fitness LLC DBA LivFit Fitness Personal Training & Wellnes…" at bounding box center [689, 391] width 1102 height 538
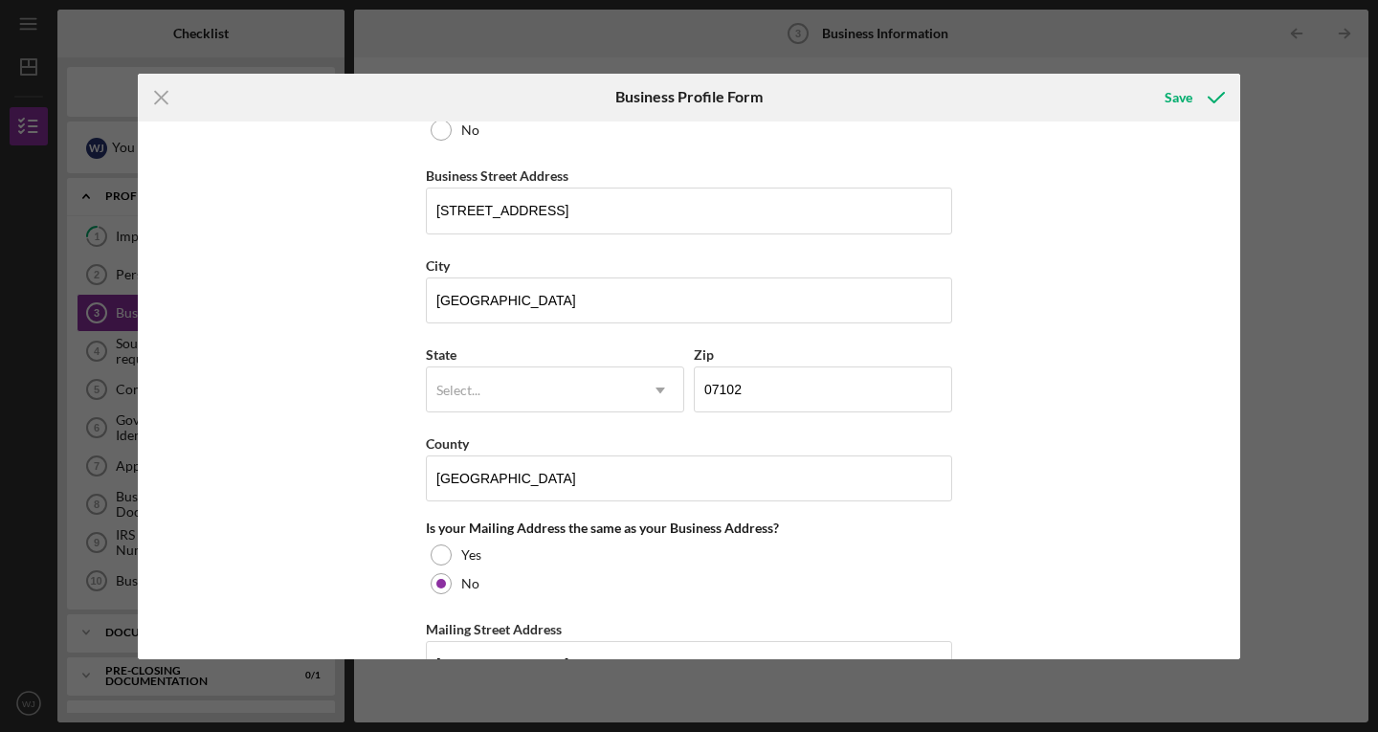
scroll to position [1103, 0]
click at [646, 385] on icon "Icon/Dropdown Arrow" at bounding box center [660, 389] width 46 height 46
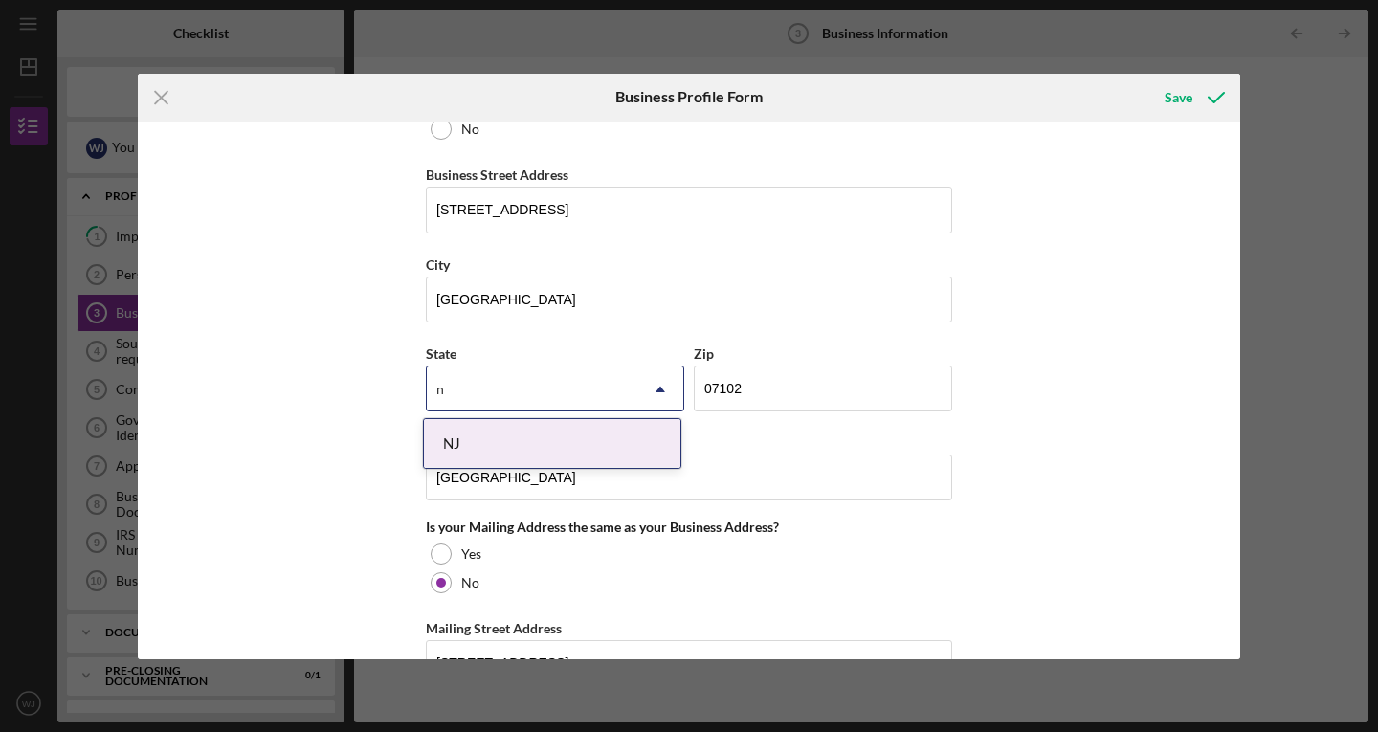
type input "nj"
click at [576, 452] on div "NJ" at bounding box center [552, 443] width 256 height 49
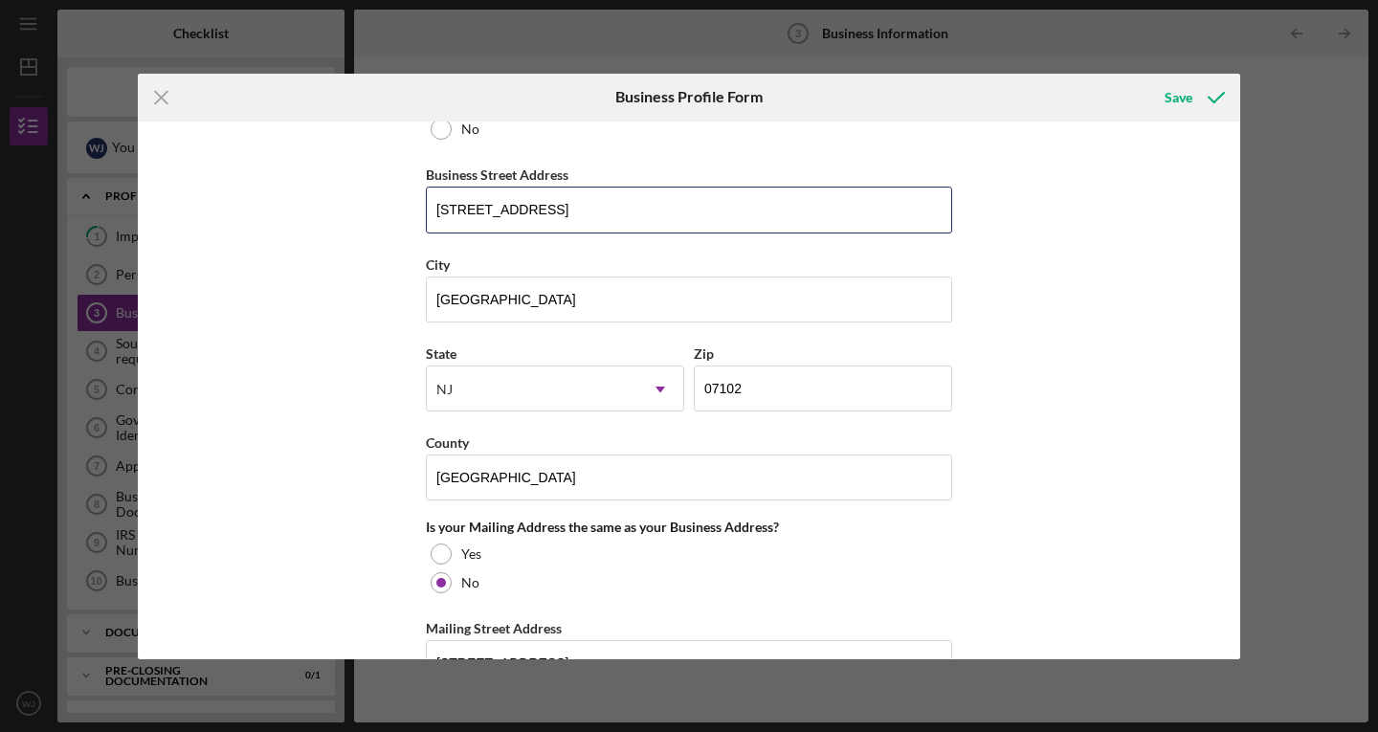
drag, startPoint x: 549, startPoint y: 217, endPoint x: 343, endPoint y: 193, distance: 208.0
click at [343, 193] on div "Business Name LivFit Fitness LLC DBA LivFit Fitness Personal Training & Wellnes…" at bounding box center [689, 391] width 1102 height 538
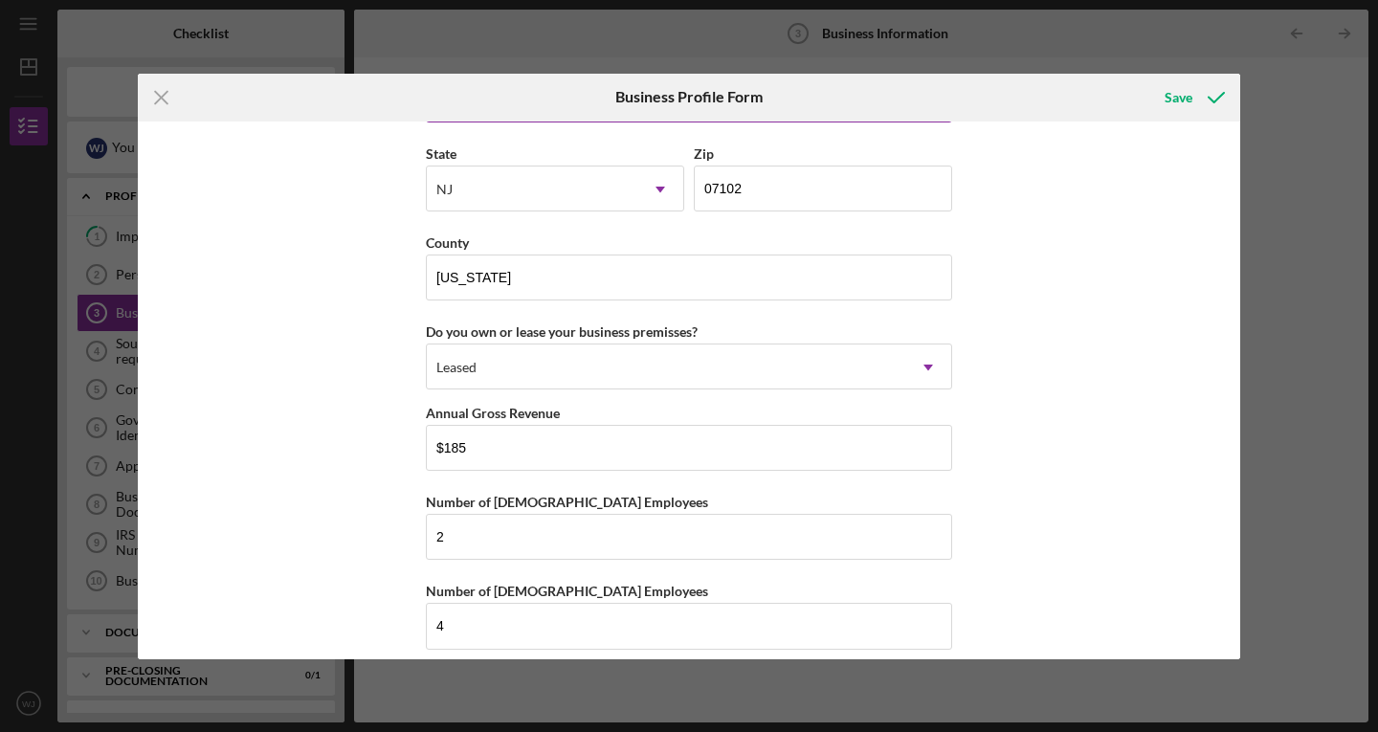
scroll to position [1757, 0]
type input "[STREET_ADDRESS]"
click at [648, 535] on input "2" at bounding box center [689, 536] width 526 height 46
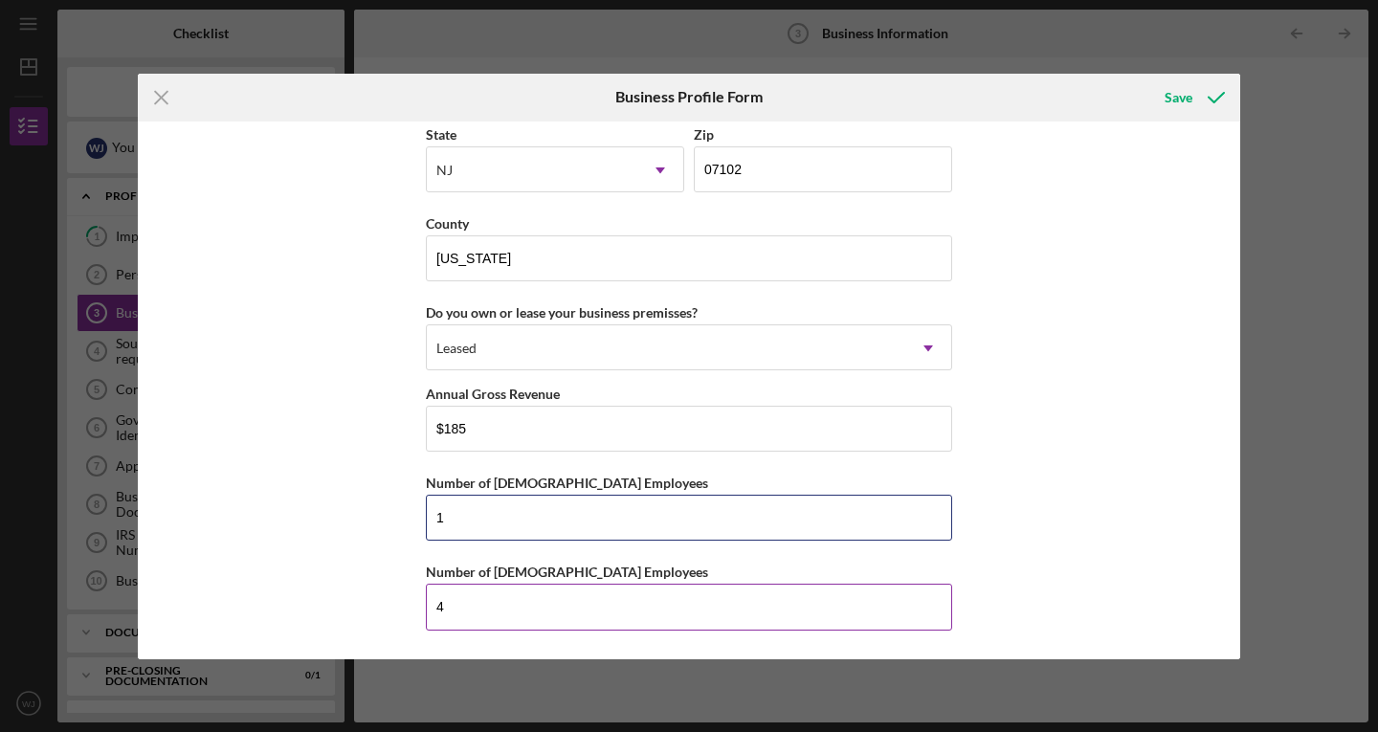
type input "1"
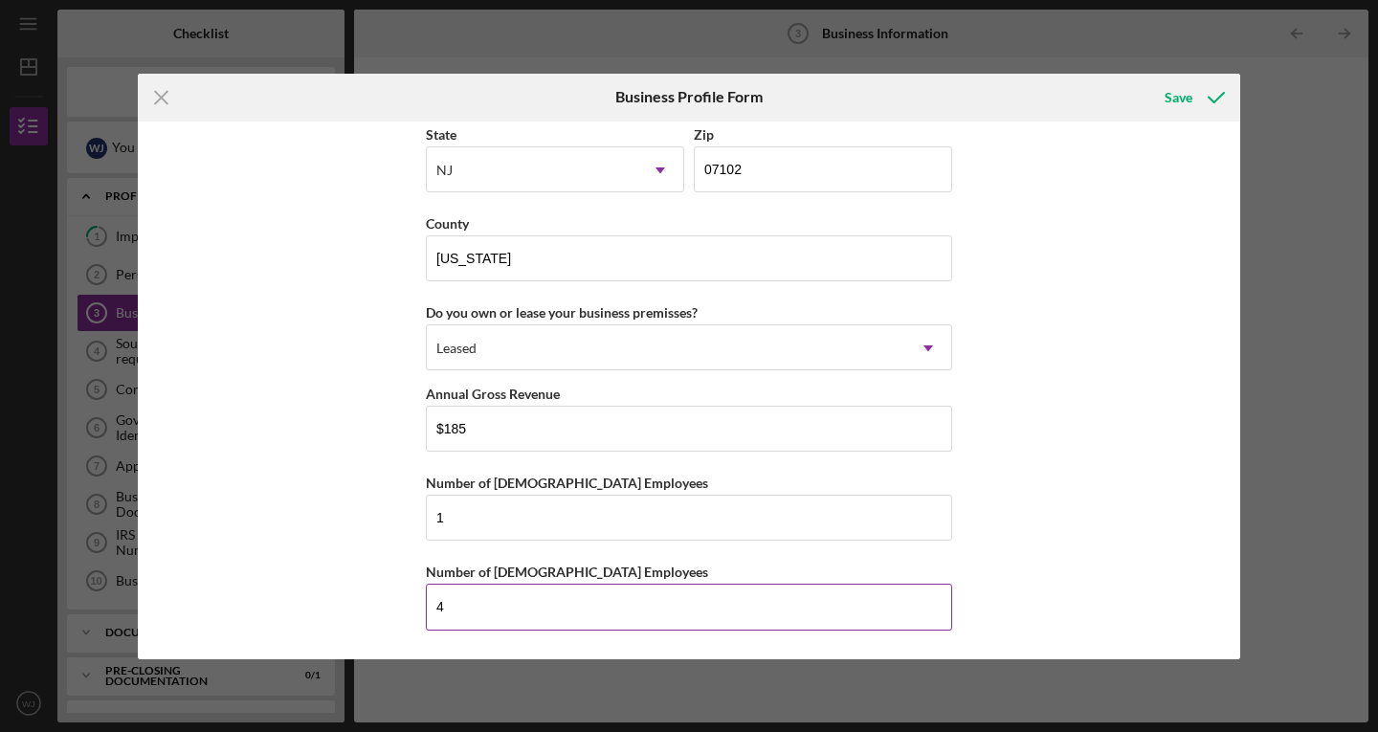
click at [610, 601] on input "4" at bounding box center [689, 607] width 526 height 46
type input "2"
click at [485, 431] on input "$185" at bounding box center [689, 429] width 526 height 46
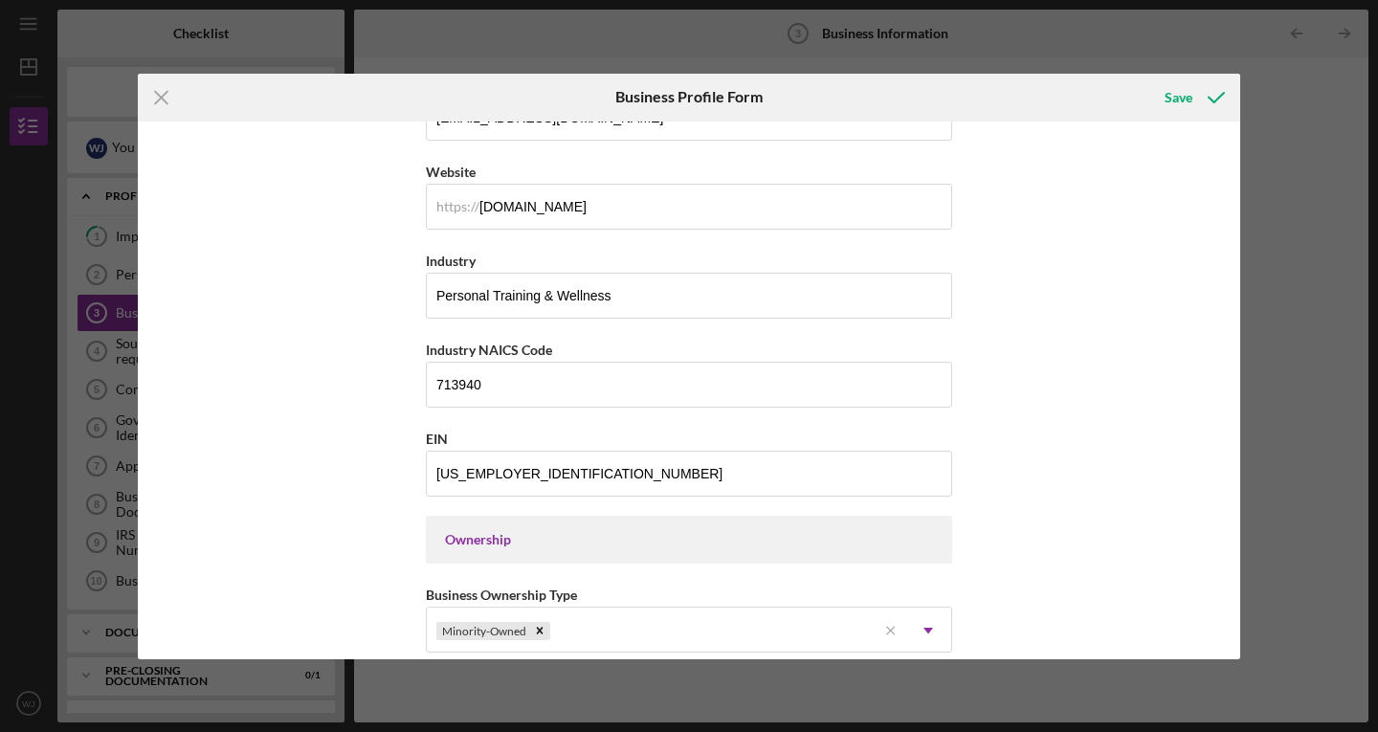
scroll to position [497, 0]
type input "$168,000"
click at [650, 297] on input "Personal Training & Wellness" at bounding box center [689, 296] width 526 height 46
type input "P"
type input "G"
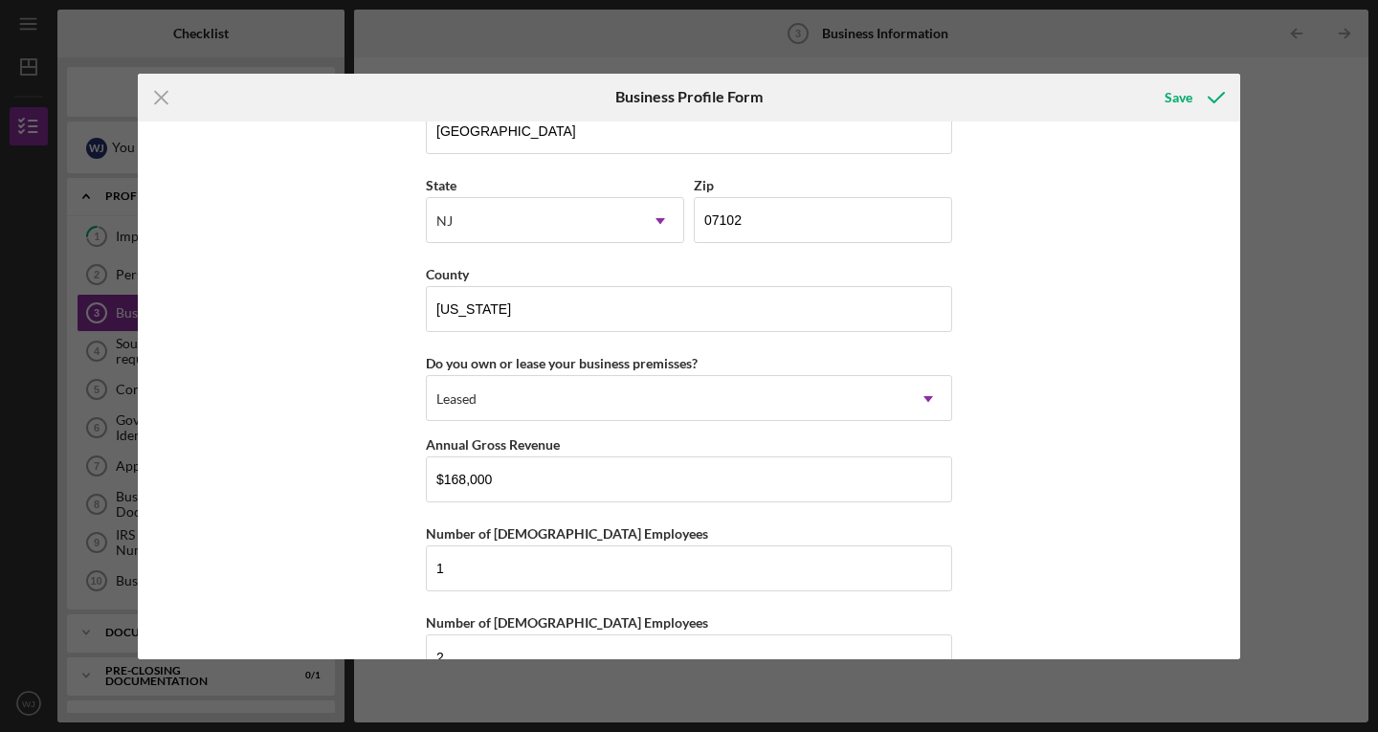
scroll to position [1735, 0]
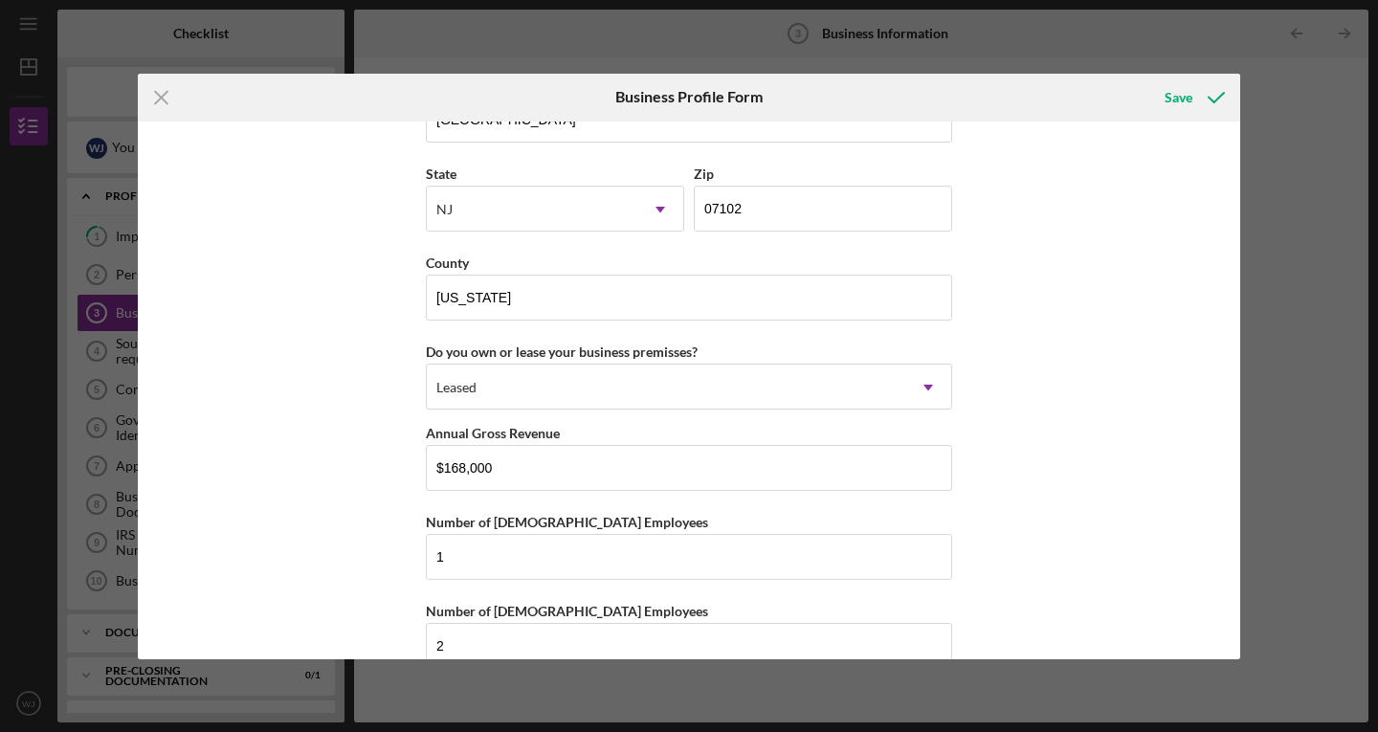
type input "Fitness & Wellness"
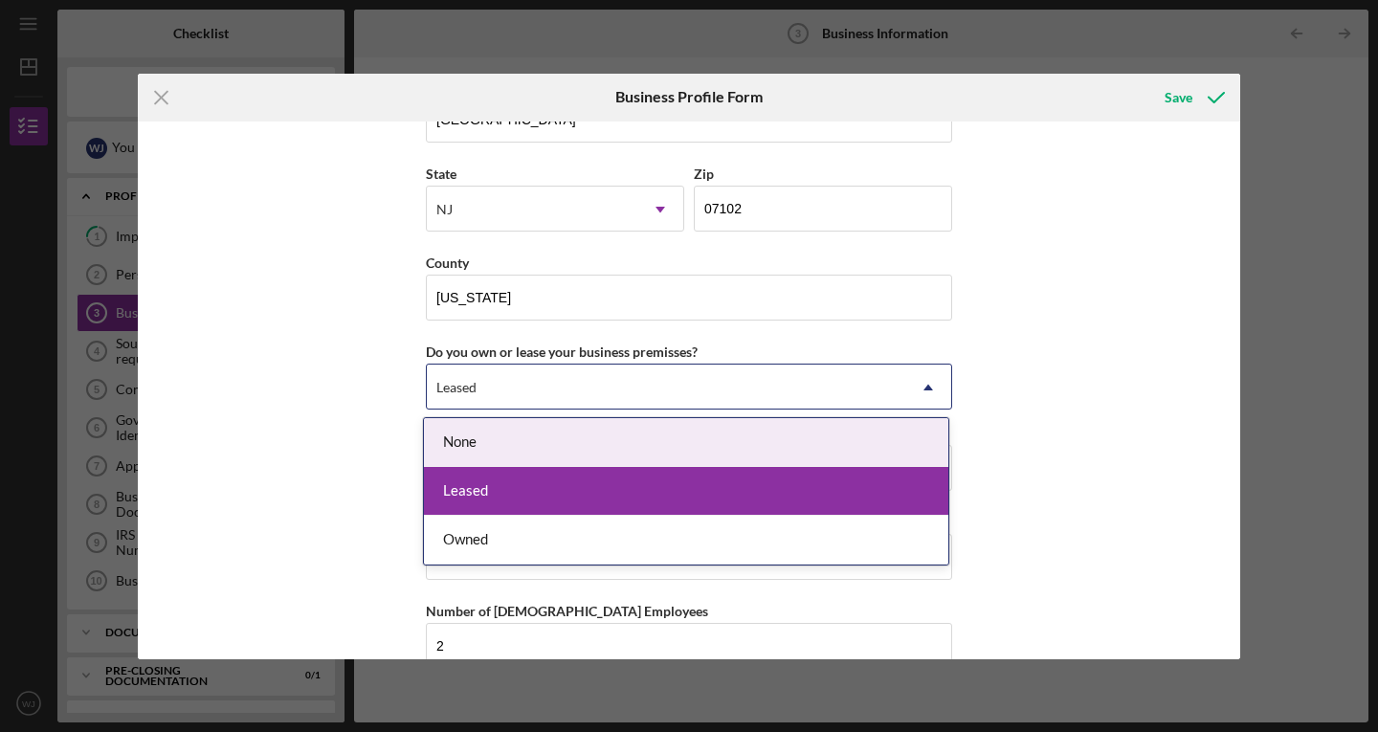
click at [1061, 419] on div "Business Name LivFit Fitness LLC DBA LivFit Fitness Personal Training & Wellnes…" at bounding box center [689, 391] width 1102 height 538
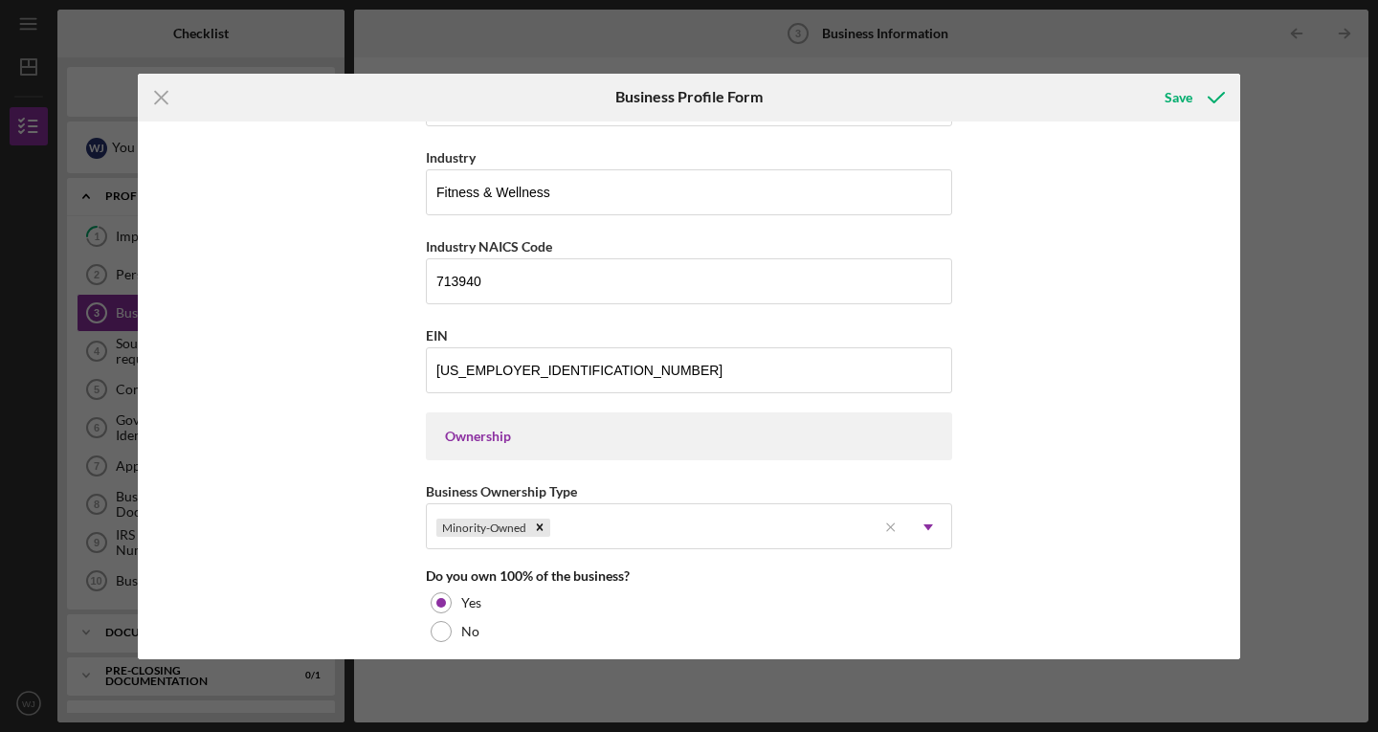
scroll to position [600, 0]
click at [1186, 106] on div "Save" at bounding box center [1178, 97] width 28 height 38
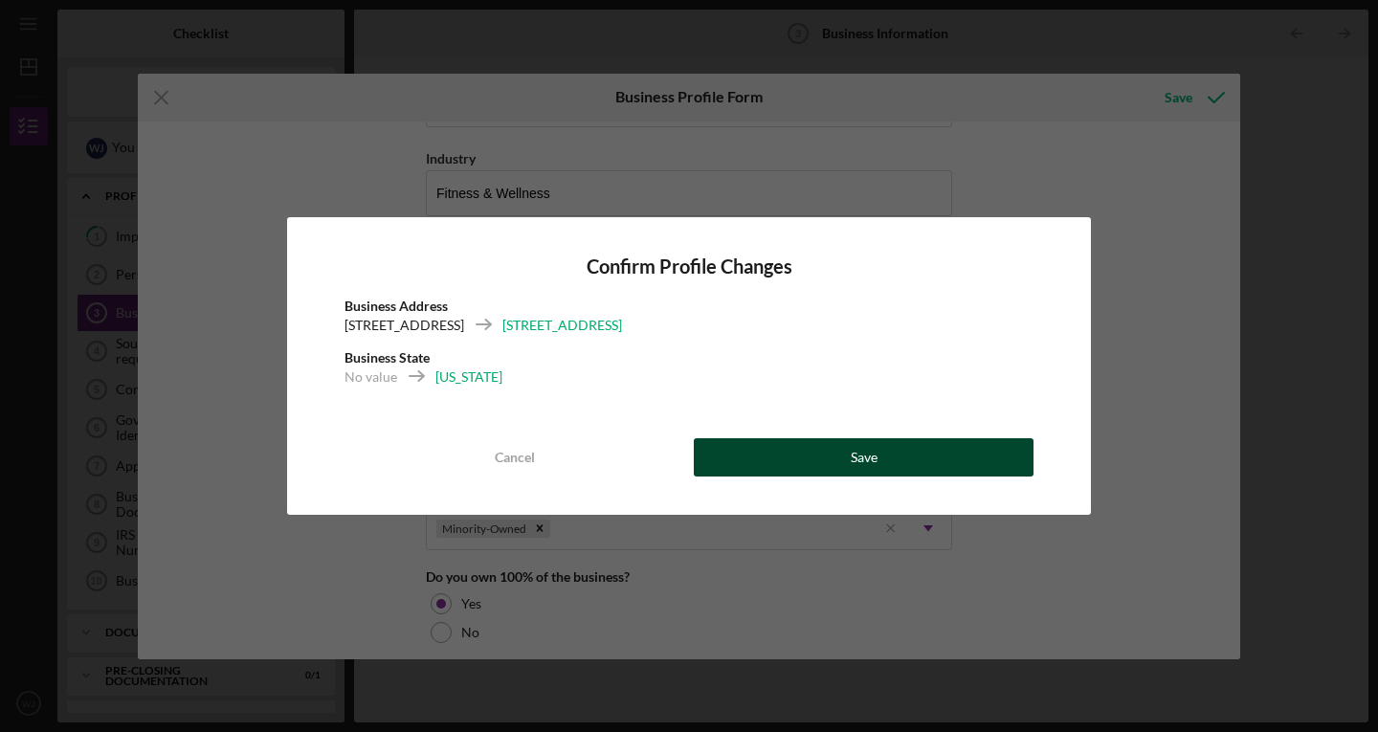
click at [812, 463] on button "Save" at bounding box center [864, 457] width 340 height 38
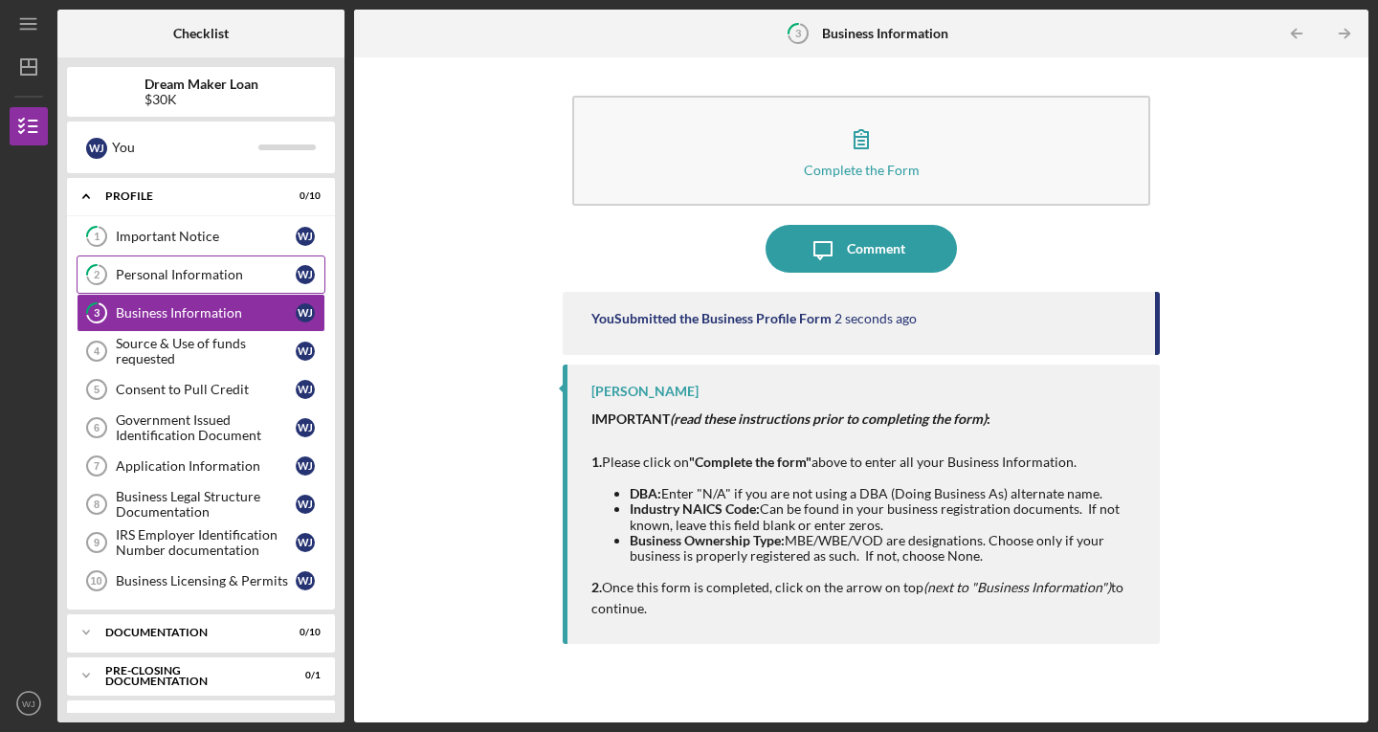
click at [147, 282] on link "2 Personal Information [PERSON_NAME]" at bounding box center [201, 274] width 249 height 38
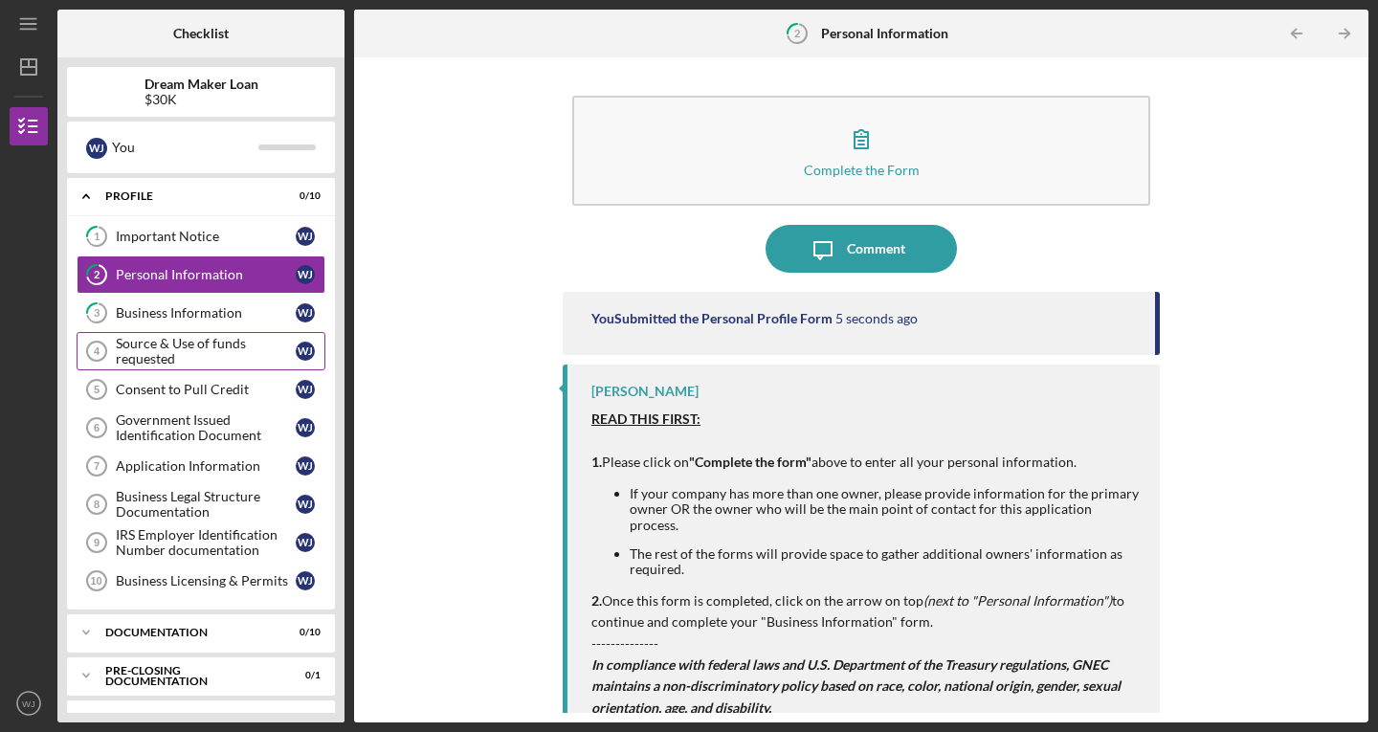
click at [124, 343] on div "Source & Use of funds requested" at bounding box center [206, 351] width 180 height 31
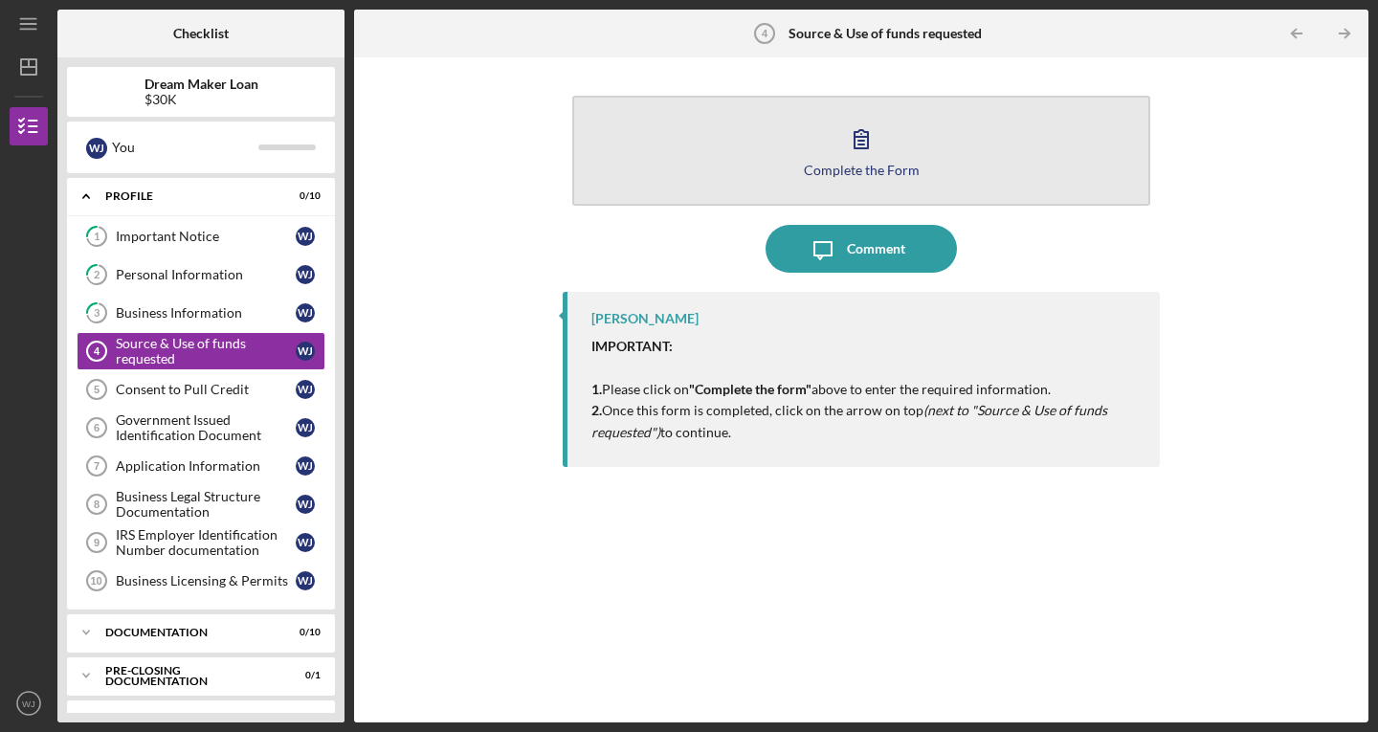
click at [848, 148] on icon "button" at bounding box center [861, 139] width 48 height 48
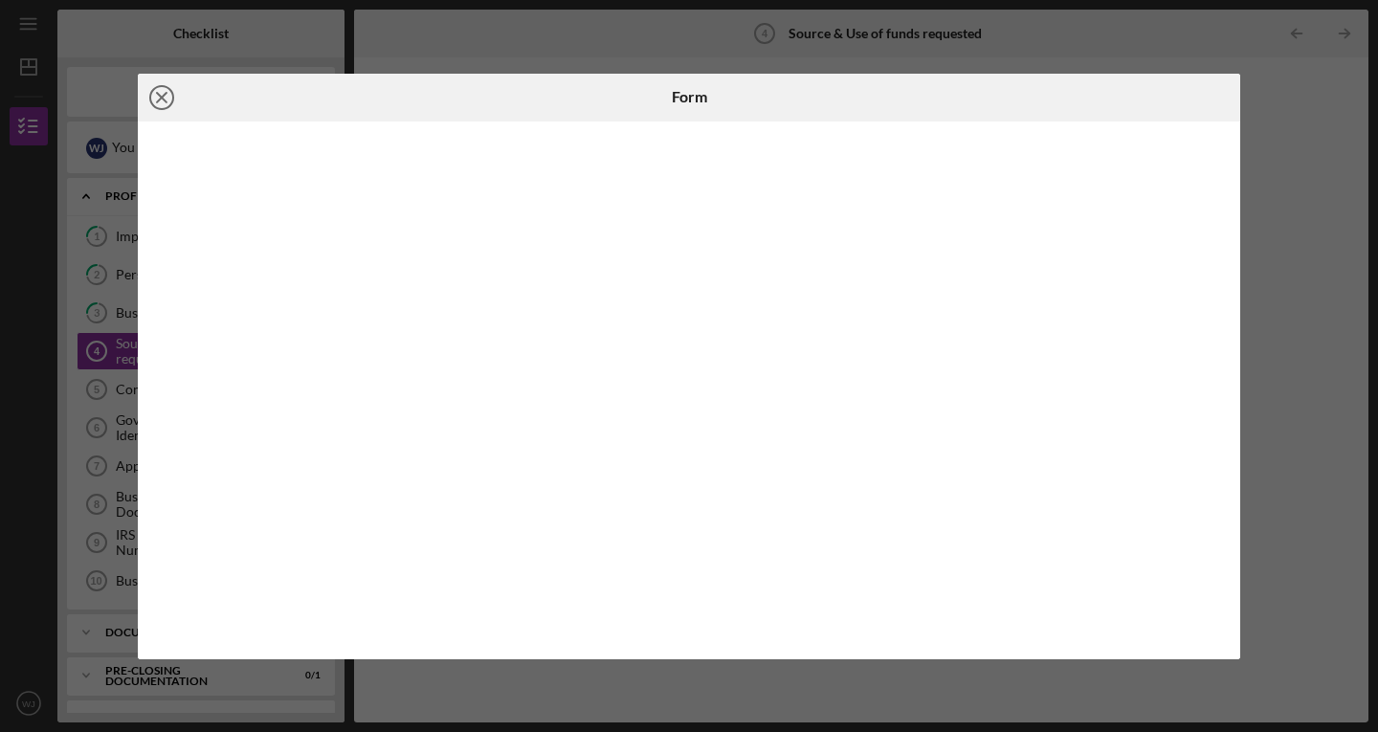
click at [159, 105] on icon "Icon/Close" at bounding box center [162, 98] width 48 height 48
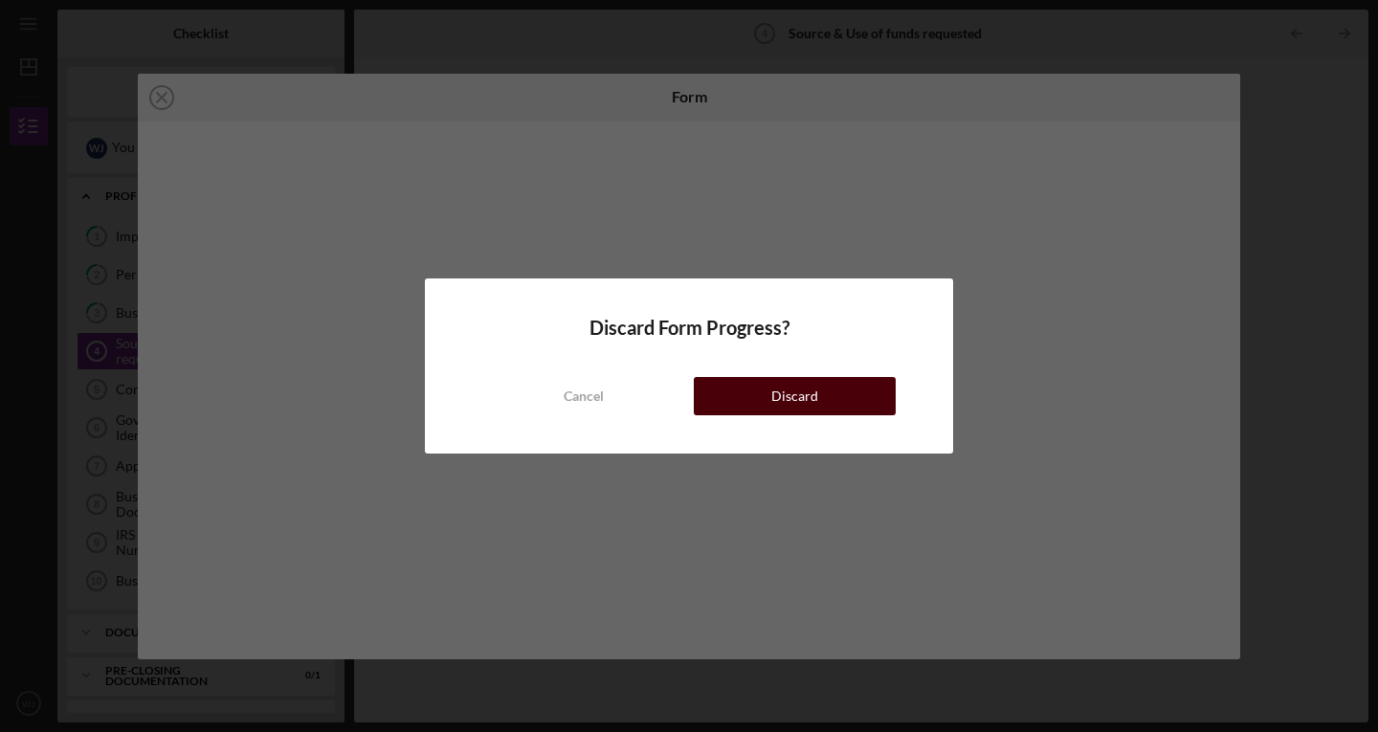
click at [846, 404] on button "Discard" at bounding box center [795, 396] width 202 height 38
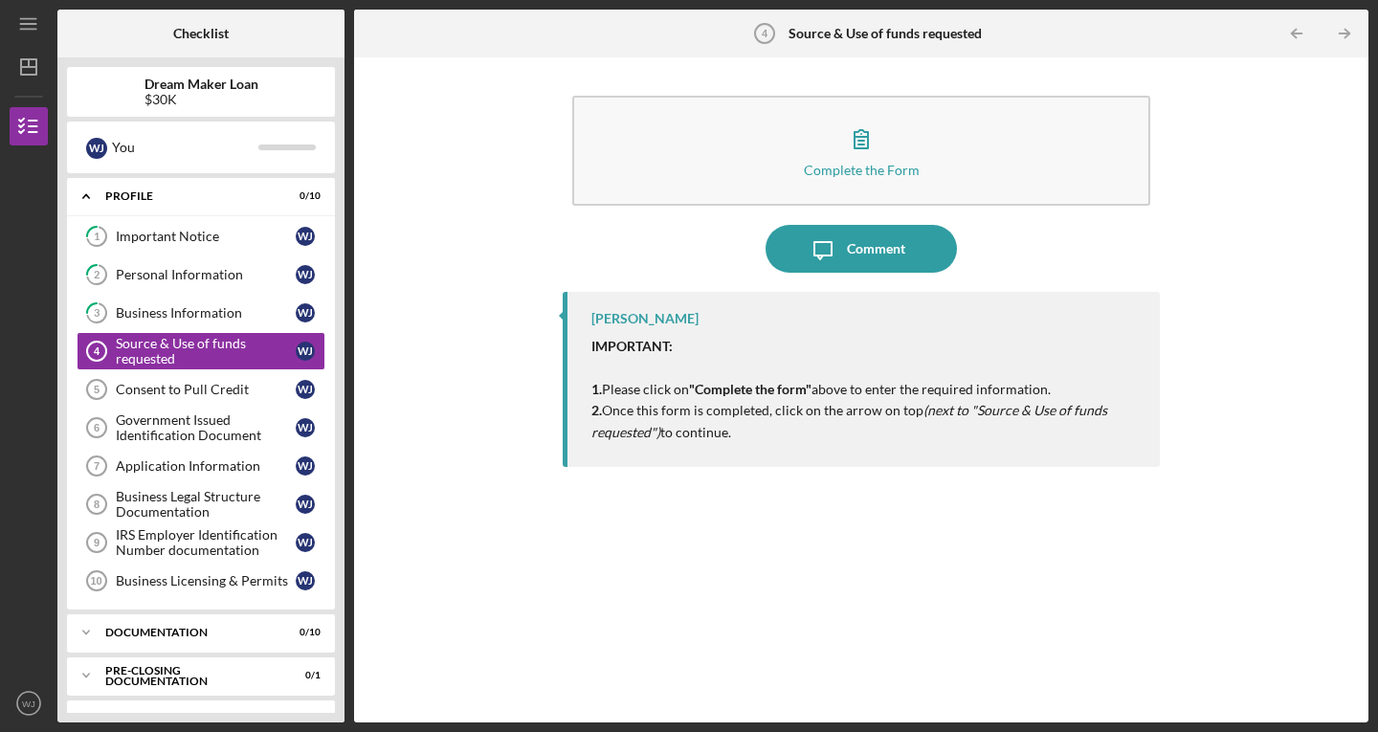
click at [0, 254] on div "Icon/Menu Source & Use of funds requested 4 Source & Use of funds requested Che…" at bounding box center [689, 366] width 1378 height 732
